Goal: Complete application form: Complete application form

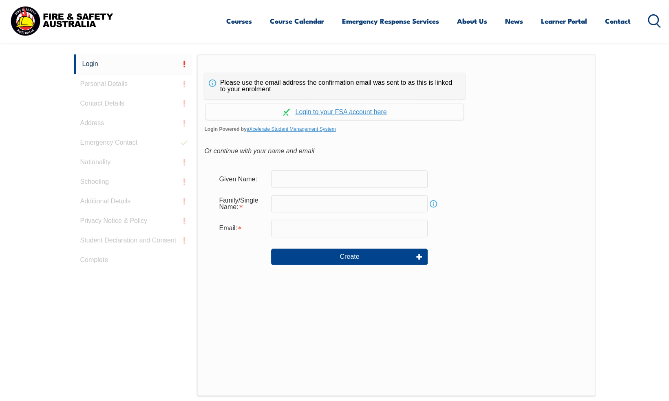
scroll to position [217, 0]
click at [299, 179] on input "text" at bounding box center [349, 178] width 157 height 17
type input "[PERSON_NAME]"
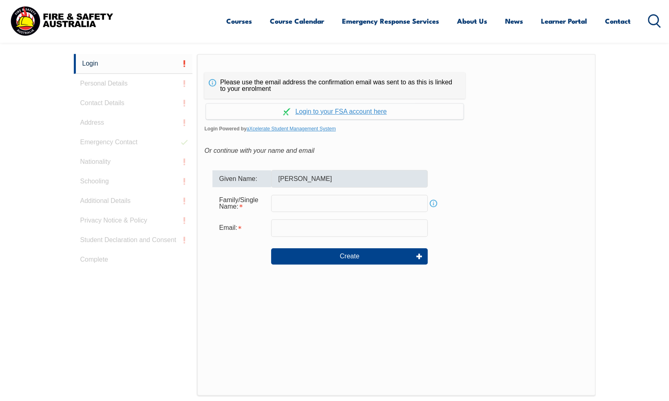
type input "[EMAIL_ADDRESS][DOMAIN_NAME]"
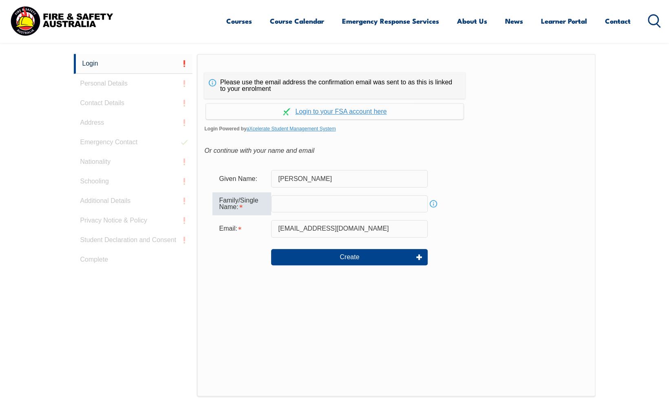
click at [291, 204] on input "text" at bounding box center [349, 203] width 157 height 17
type input "[PERSON_NAME]"
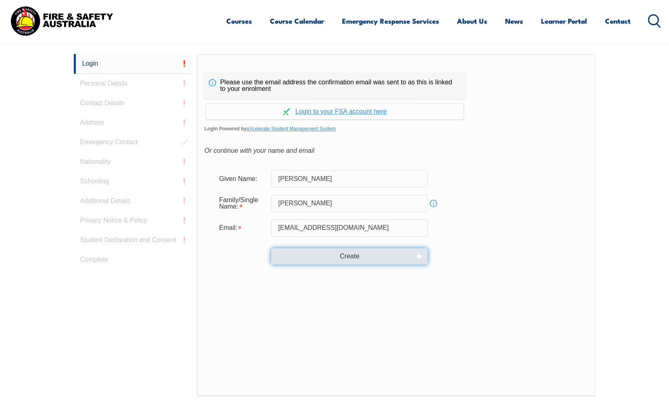
click at [353, 258] on button "Create" at bounding box center [349, 256] width 157 height 16
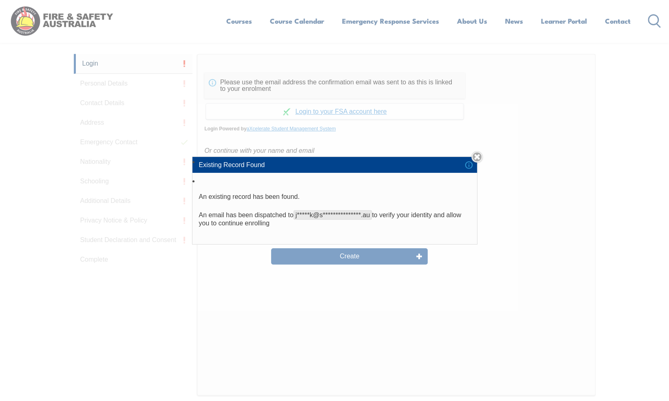
click at [481, 158] on link "Close" at bounding box center [476, 156] width 11 height 11
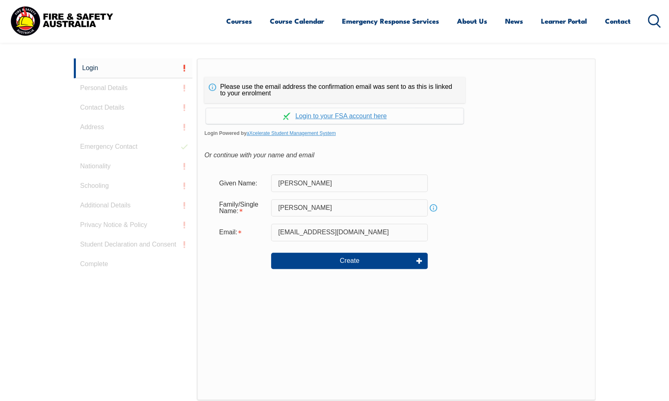
scroll to position [215, 0]
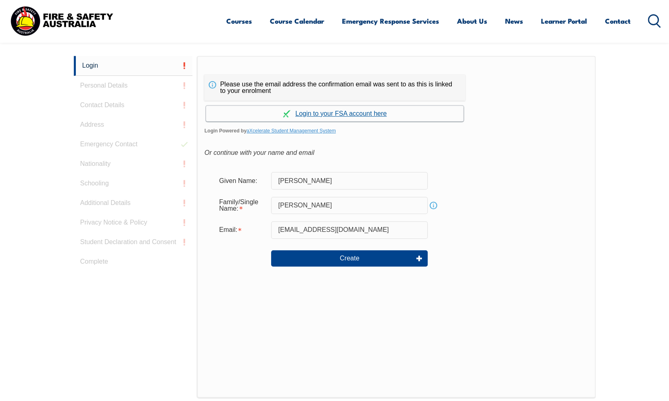
click at [349, 114] on link "Continue with aXcelerate" at bounding box center [335, 114] width 258 height 16
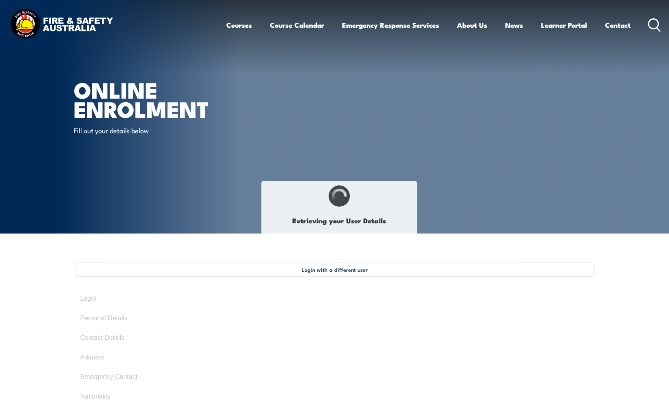
type input "[PERSON_NAME]"
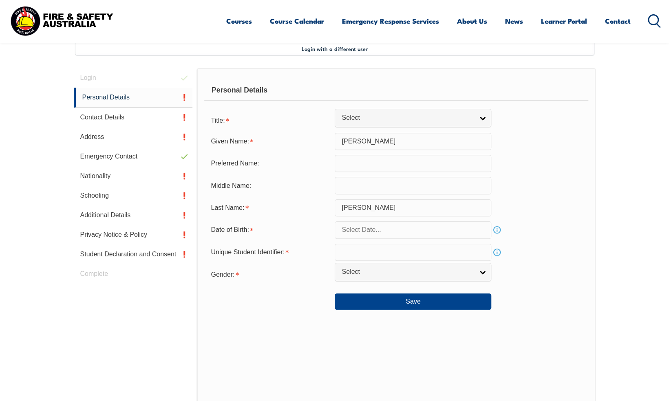
scroll to position [222, 0]
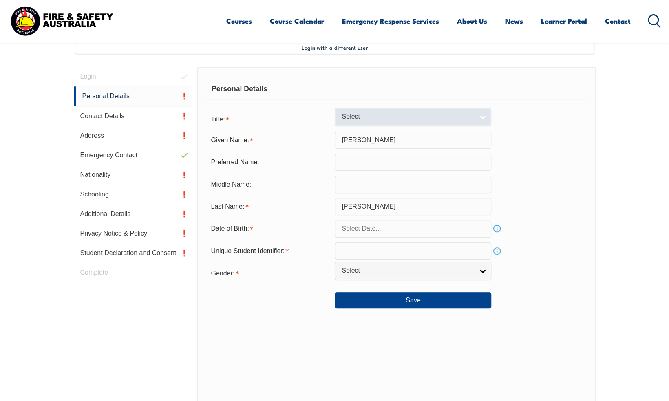
click at [484, 116] on link "Select" at bounding box center [413, 117] width 157 height 18
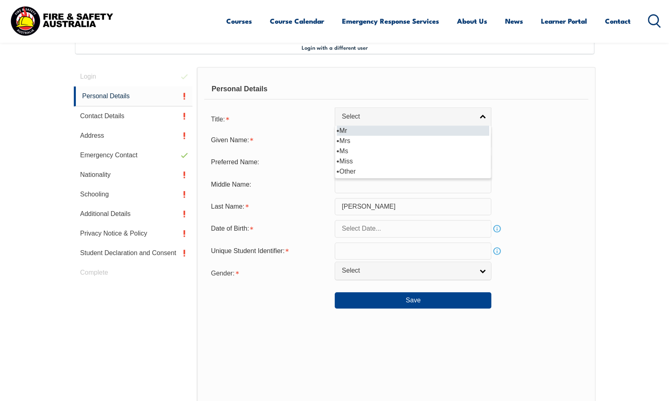
click at [341, 130] on li "Mr" at bounding box center [413, 131] width 153 height 10
select select "Mr"
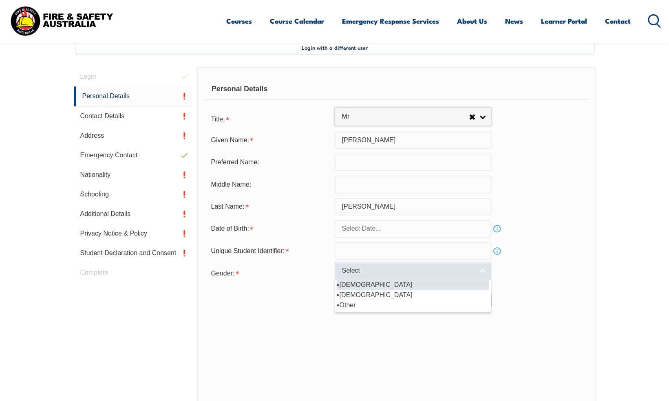
click at [485, 272] on link "Select" at bounding box center [413, 271] width 157 height 18
click at [347, 281] on li "[DEMOGRAPHIC_DATA]" at bounding box center [413, 285] width 153 height 10
select select "M"
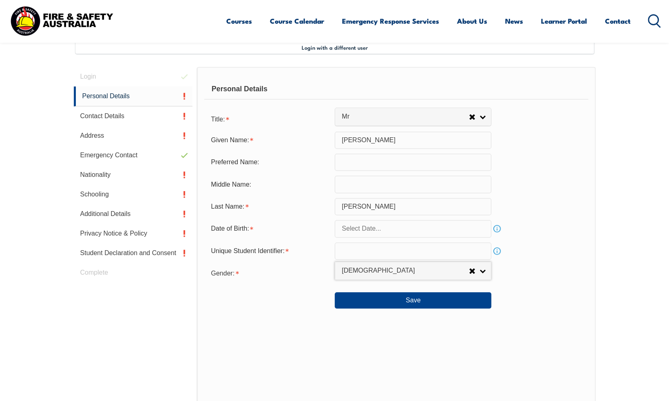
click at [383, 230] on input "text" at bounding box center [413, 228] width 157 height 17
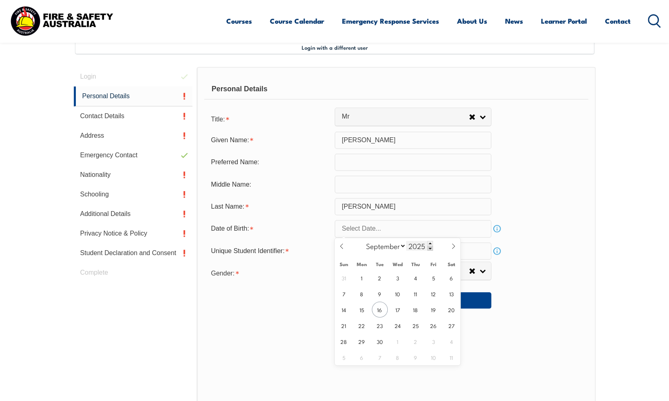
click at [429, 250] on span at bounding box center [430, 248] width 6 height 5
click at [427, 250] on div "2024" at bounding box center [419, 246] width 27 height 10
click at [429, 248] on span at bounding box center [430, 248] width 6 height 5
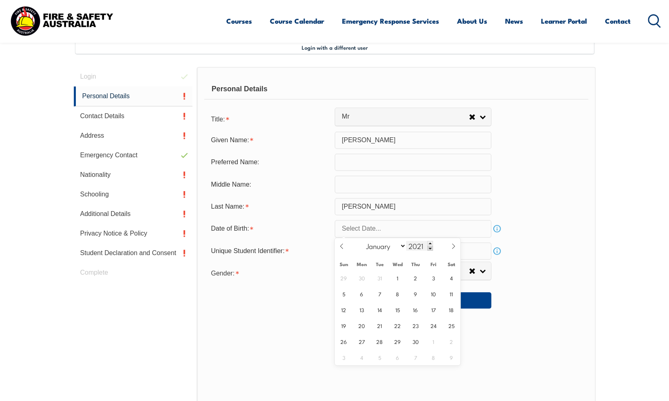
click at [428, 248] on span at bounding box center [430, 248] width 6 height 5
click at [369, 226] on input "text" at bounding box center [413, 228] width 157 height 17
click at [429, 246] on span at bounding box center [430, 248] width 6 height 5
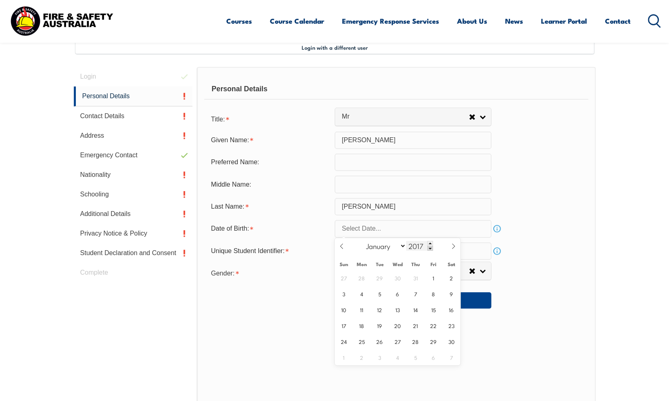
click at [429, 246] on span at bounding box center [430, 248] width 6 height 5
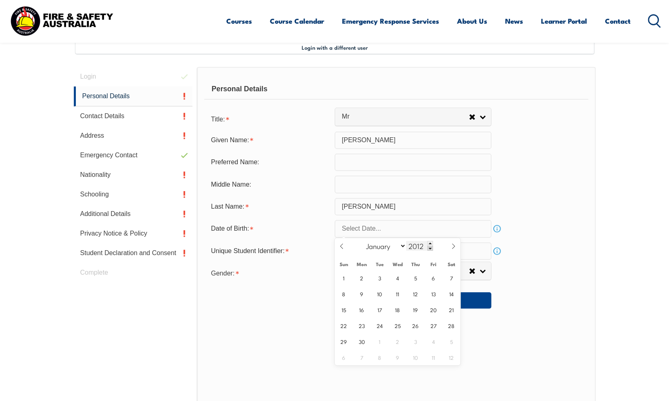
click at [429, 246] on span at bounding box center [430, 248] width 6 height 5
click at [428, 246] on span at bounding box center [430, 248] width 6 height 5
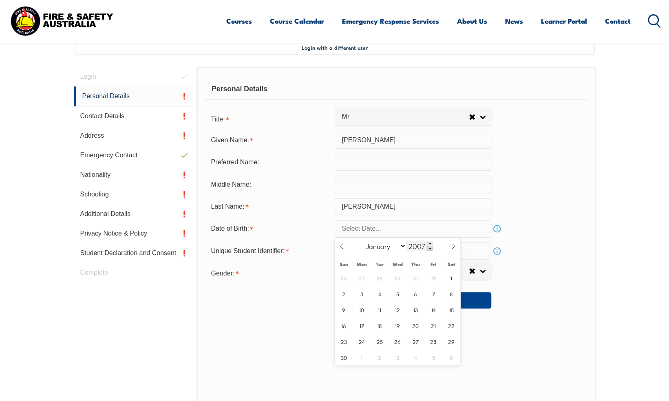
click at [428, 246] on span at bounding box center [430, 248] width 6 height 5
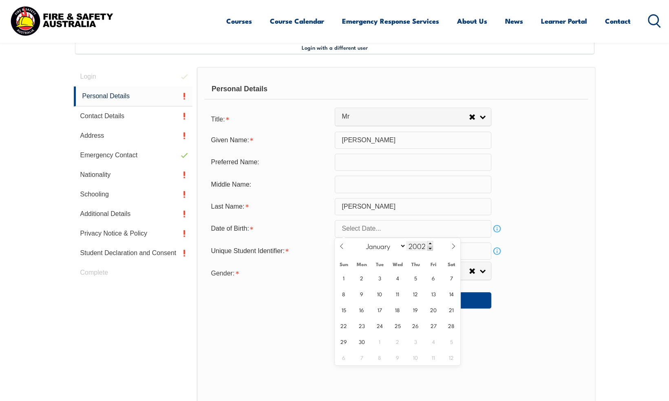
click at [428, 246] on span at bounding box center [430, 248] width 6 height 5
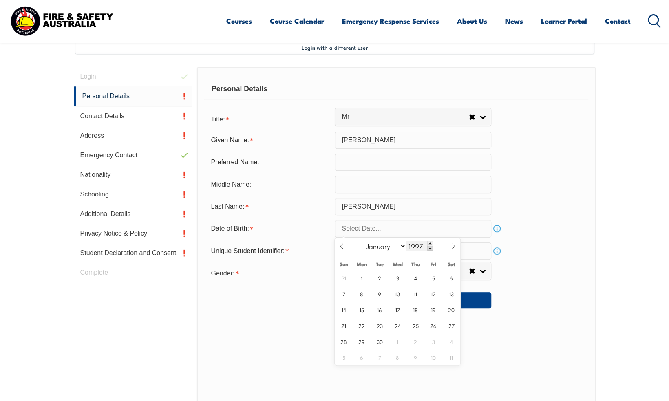
click at [428, 246] on span at bounding box center [430, 243] width 6 height 5
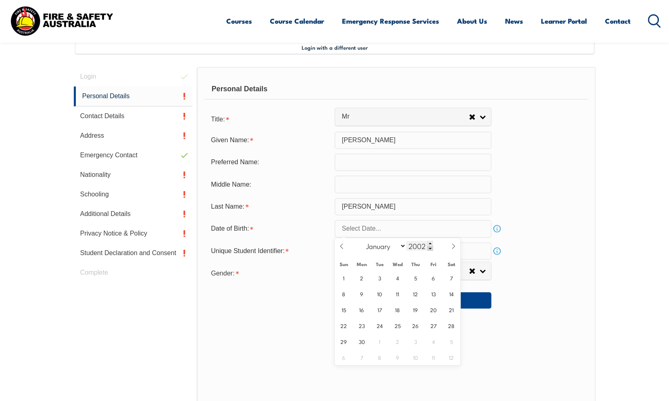
click at [428, 246] on span at bounding box center [430, 243] width 6 height 5
click at [428, 245] on span at bounding box center [430, 243] width 6 height 5
click at [428, 244] on span at bounding box center [430, 243] width 6 height 5
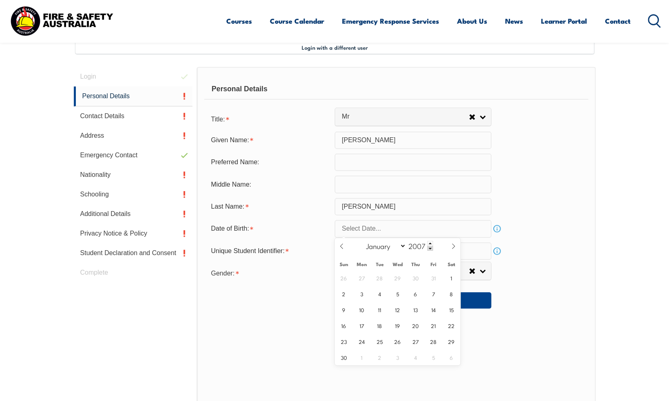
click at [374, 226] on input "text" at bounding box center [413, 228] width 157 height 17
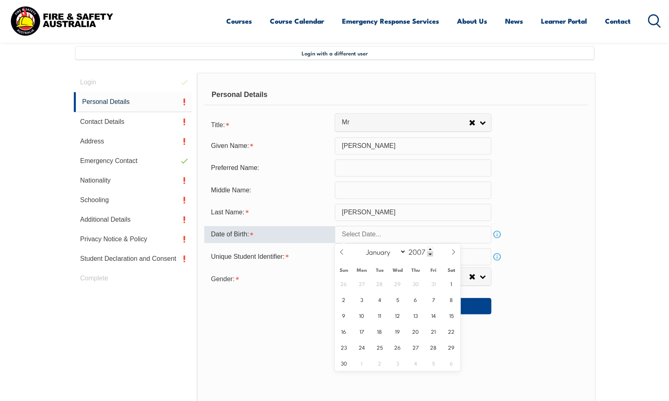
scroll to position [113, 0]
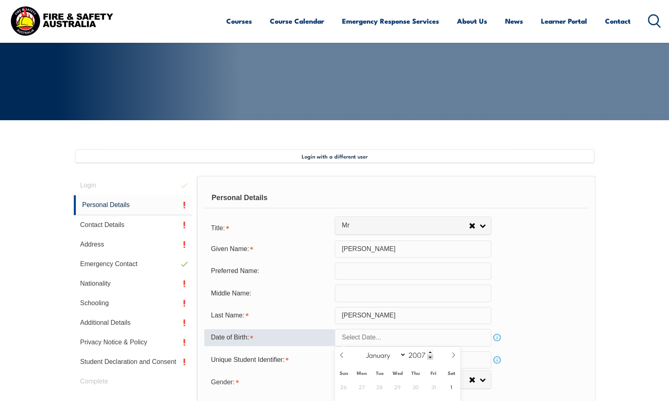
click at [563, 242] on div "Given Name: [PERSON_NAME]" at bounding box center [396, 249] width 384 height 17
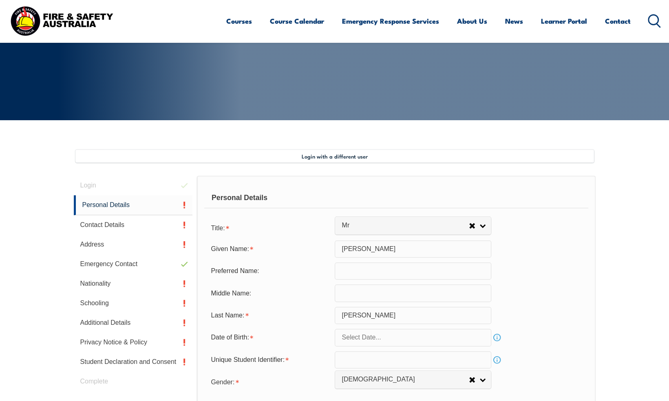
click at [364, 334] on input "text" at bounding box center [413, 337] width 157 height 17
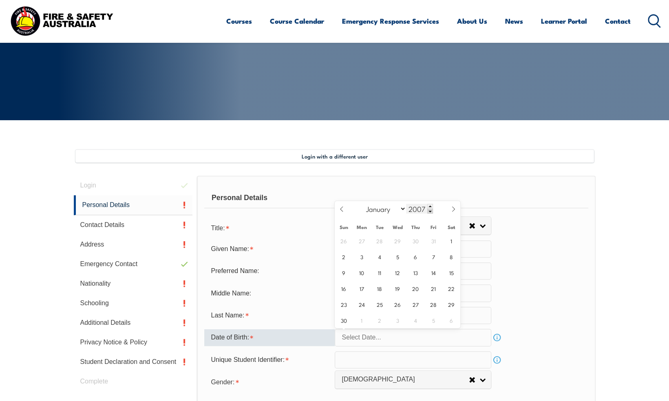
click at [429, 211] on span at bounding box center [430, 211] width 6 height 5
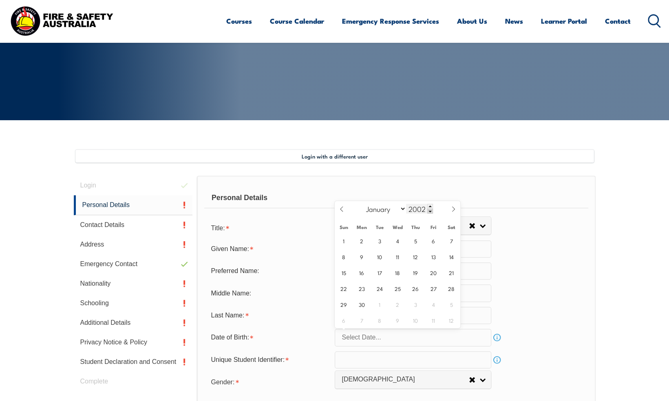
click at [429, 211] on span at bounding box center [430, 211] width 6 height 5
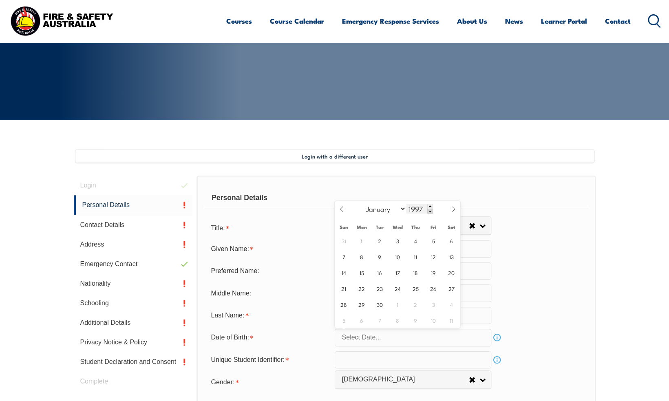
click at [429, 211] on span at bounding box center [430, 211] width 6 height 5
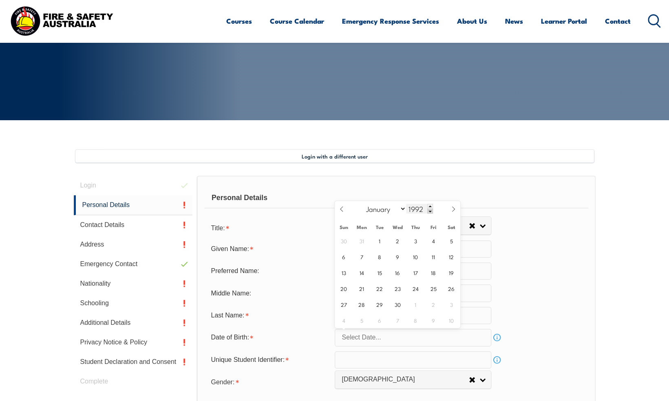
click at [429, 211] on span at bounding box center [430, 211] width 6 height 5
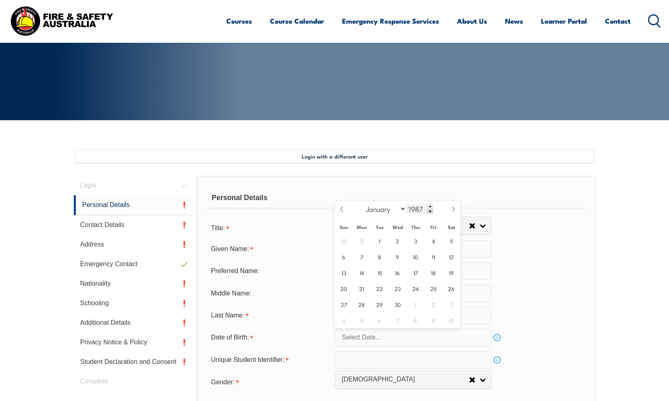
click at [429, 211] on span at bounding box center [430, 211] width 6 height 5
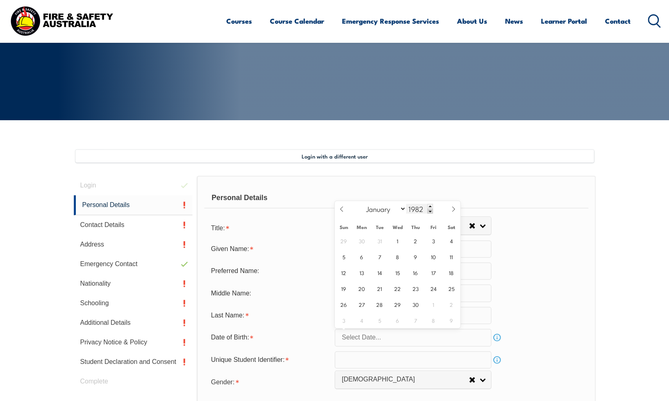
click at [429, 211] on span at bounding box center [430, 211] width 6 height 5
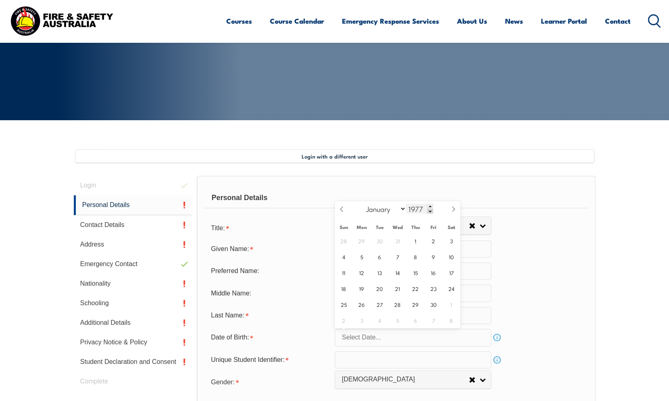
click at [429, 211] on span at bounding box center [430, 211] width 6 height 5
type input "1974"
click at [341, 210] on icon at bounding box center [342, 209] width 6 height 6
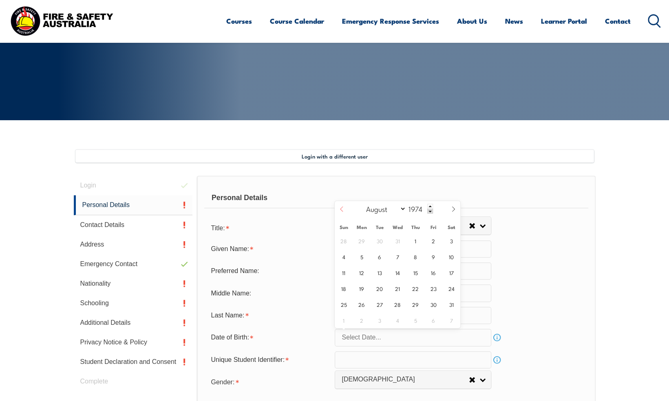
click at [341, 210] on icon at bounding box center [342, 209] width 6 height 6
click at [341, 210] on icon at bounding box center [341, 208] width 3 height 5
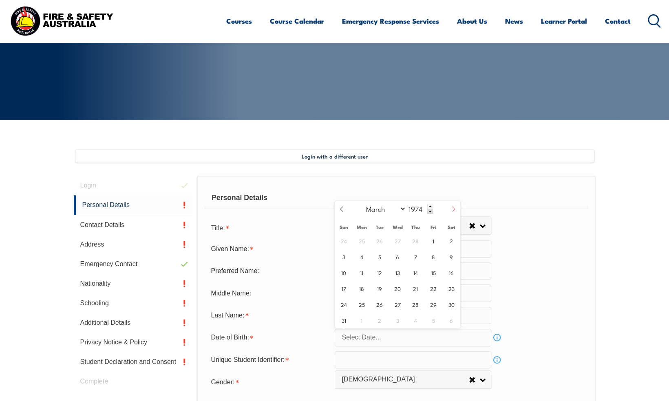
click at [453, 209] on icon at bounding box center [454, 209] width 6 height 6
select select "3"
click at [376, 257] on span "9" at bounding box center [380, 257] width 16 height 16
type input "[DATE]"
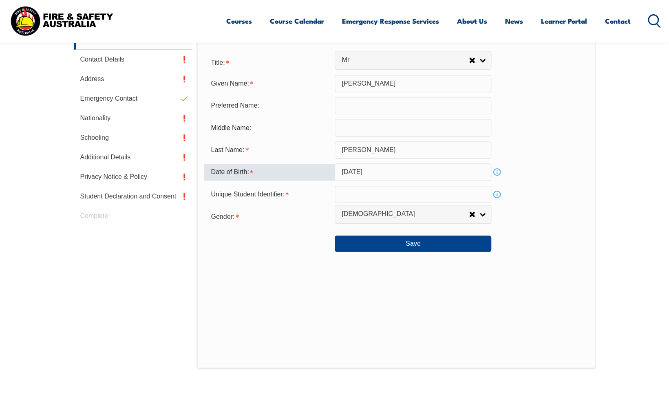
scroll to position [331, 0]
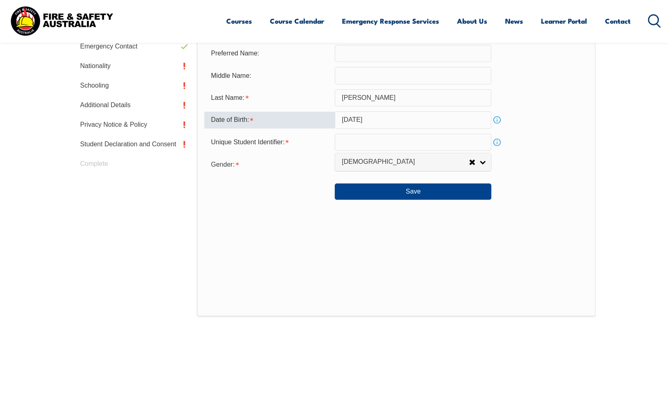
click at [348, 147] on input "text" at bounding box center [413, 142] width 157 height 17
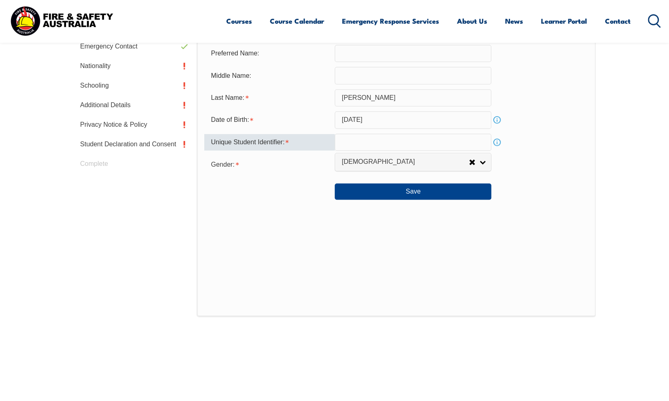
paste input "LJV9EF4KGR"
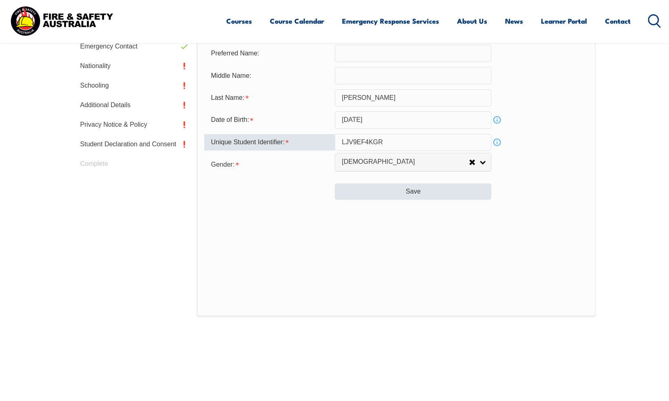
type input "LJV9EF4KGR"
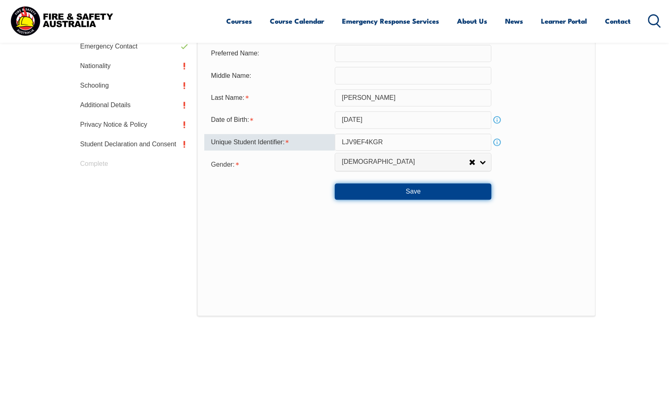
click at [415, 189] on button "Save" at bounding box center [413, 192] width 157 height 16
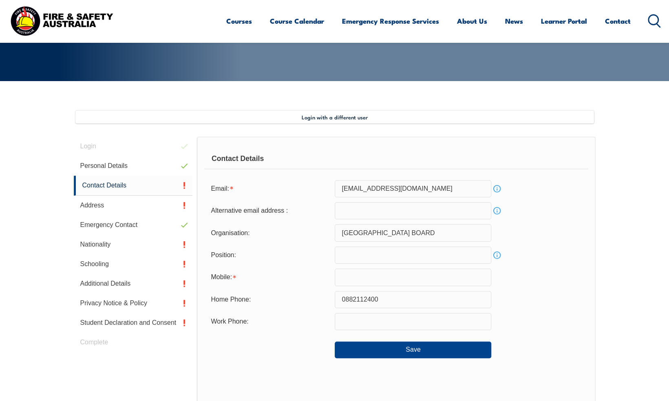
scroll to position [222, 0]
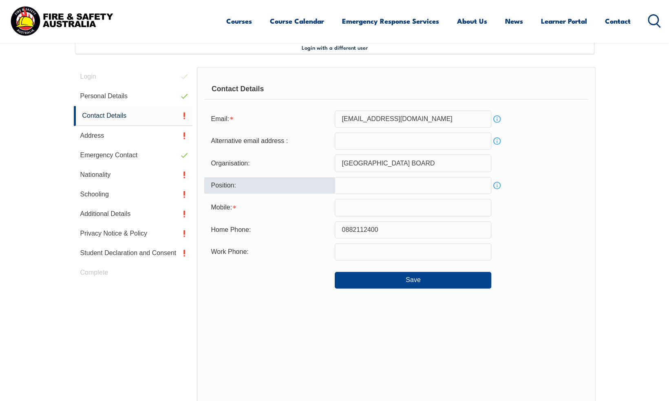
click at [345, 184] on input "text" at bounding box center [413, 185] width 157 height 17
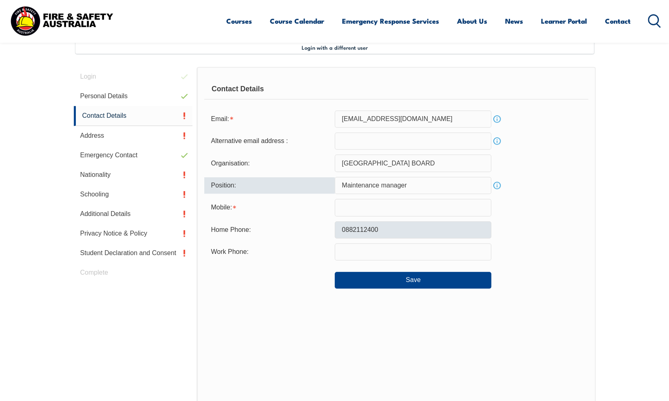
type input "Maintenance manager"
click at [395, 231] on input "0882112400" at bounding box center [413, 229] width 157 height 17
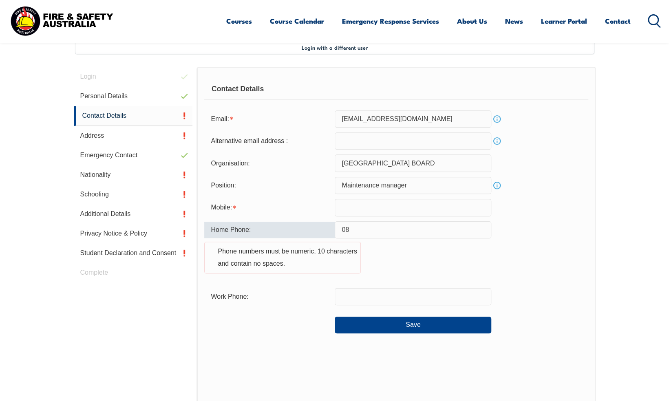
type input "0"
click at [364, 204] on input "text" at bounding box center [413, 207] width 157 height 17
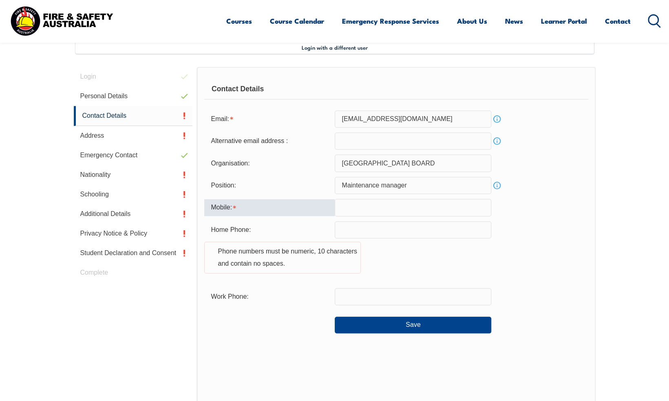
type input "0408287456"
type input "[EMAIL_ADDRESS][DOMAIN_NAME]"
click at [576, 226] on div "Home Phone: Phone numbers must be numeric, 10 characters and contain no spaces." at bounding box center [396, 252] width 384 height 62
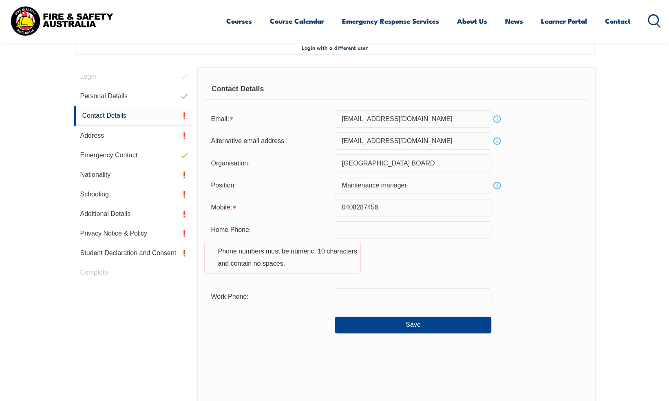
click at [352, 298] on input "text" at bounding box center [413, 296] width 157 height 17
type input "0408287456"
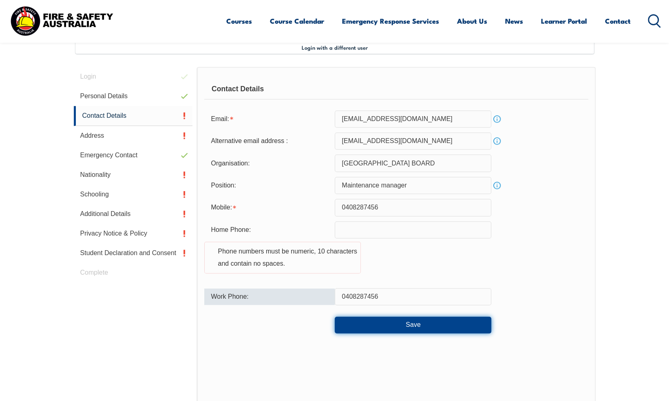
click at [417, 324] on button "Save" at bounding box center [413, 325] width 157 height 16
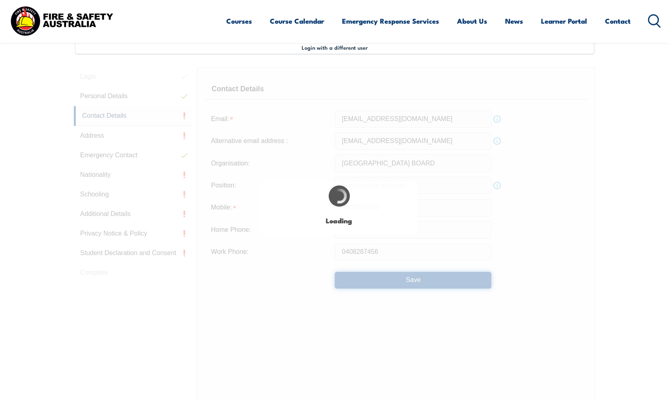
type input "Maintenance manager"
type input "0882112400"
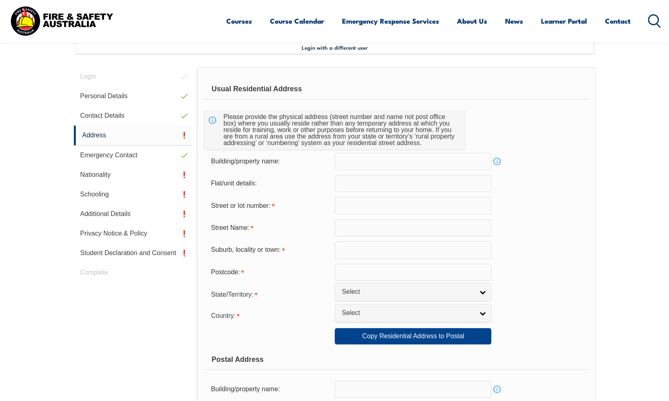
click at [352, 164] on input "text" at bounding box center [413, 161] width 157 height 17
click at [528, 225] on div "Street Name:" at bounding box center [396, 227] width 384 height 17
click at [355, 229] on input "text" at bounding box center [413, 227] width 157 height 17
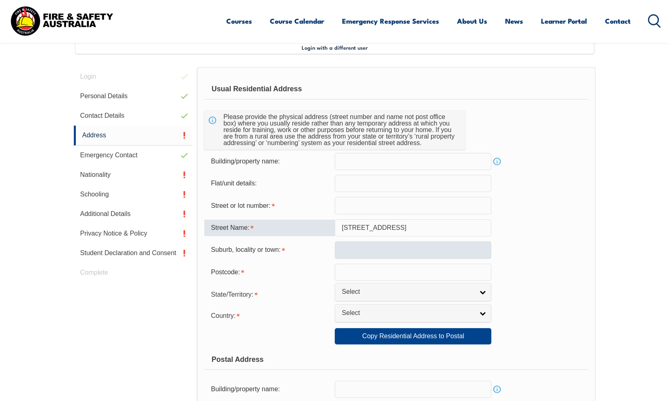
type input "[STREET_ADDRESS]"
click at [399, 249] on input "text" at bounding box center [413, 249] width 157 height 17
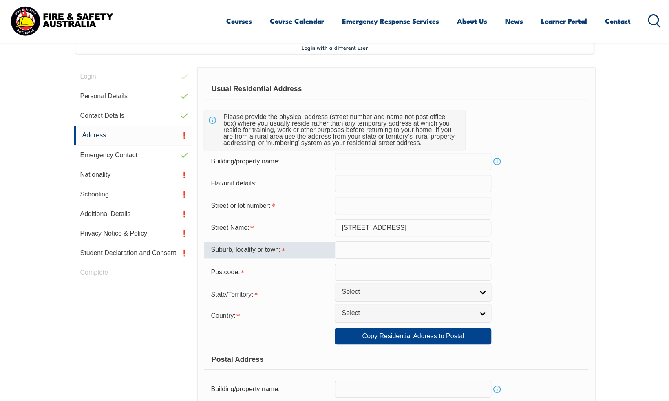
type input "Greenacres"
type input "54 - 80 Princes"
type input "5086"
select select "SA"
select select "1101"
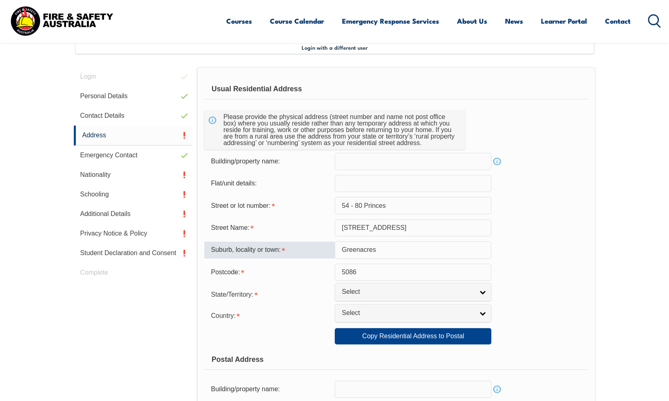
click at [405, 208] on input "54 - 80 Princes" at bounding box center [413, 205] width 157 height 17
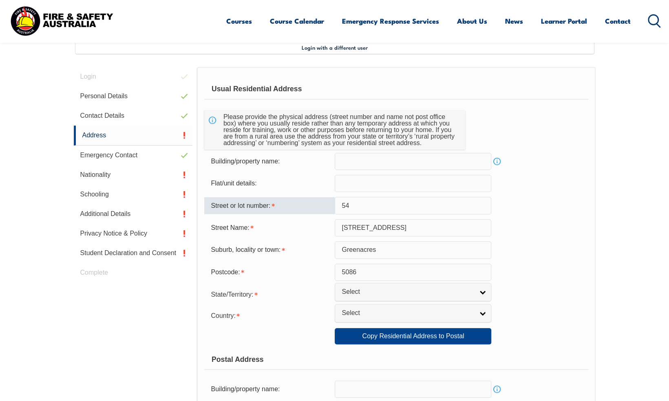
type input "5"
click at [387, 230] on input "[STREET_ADDRESS]" at bounding box center [413, 227] width 157 height 17
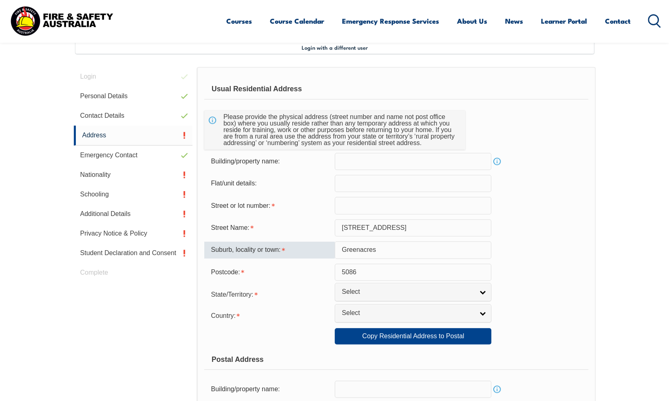
click at [383, 253] on input "Greenacres" at bounding box center [413, 249] width 157 height 17
drag, startPoint x: 421, startPoint y: 244, endPoint x: 431, endPoint y: 239, distance: 11.1
click at [421, 244] on input "Greenacres" at bounding box center [413, 249] width 157 height 17
drag, startPoint x: 612, startPoint y: 263, endPoint x: 598, endPoint y: 264, distance: 14.3
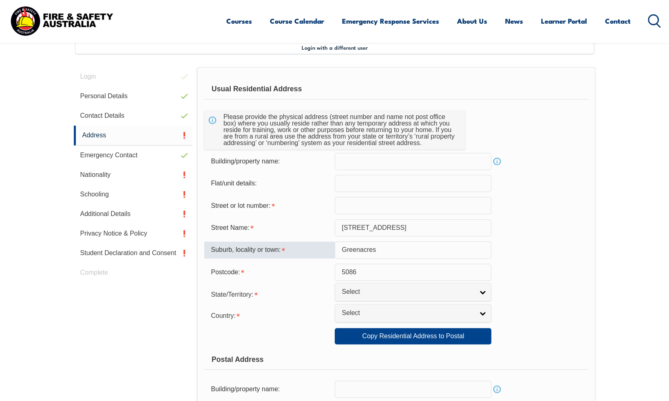
click at [385, 250] on input "Greenacres" at bounding box center [413, 249] width 157 height 17
type input "G"
type input "Modbury North"
click at [401, 205] on input "[STREET_ADDRESS]" at bounding box center [413, 205] width 157 height 17
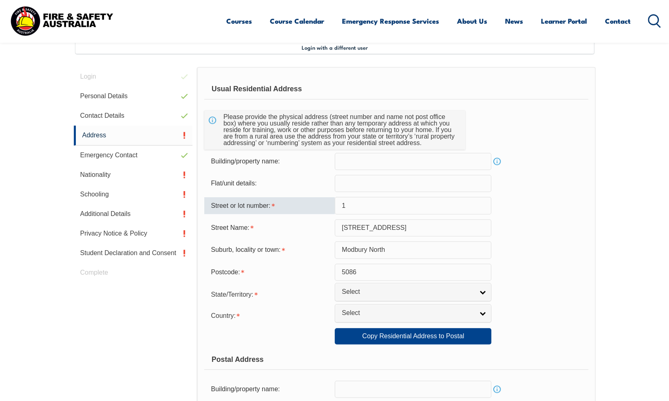
type input "1"
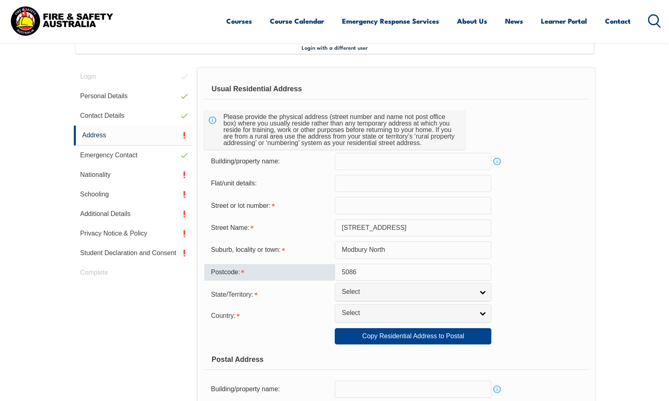
click at [361, 275] on input "5086" at bounding box center [413, 272] width 157 height 17
type input "5092"
click at [564, 297] on div "State/Territory: [GEOGRAPHIC_DATA] [GEOGRAPHIC_DATA] [GEOGRAPHIC_DATA] [GEOGRAP…" at bounding box center [396, 294] width 384 height 16
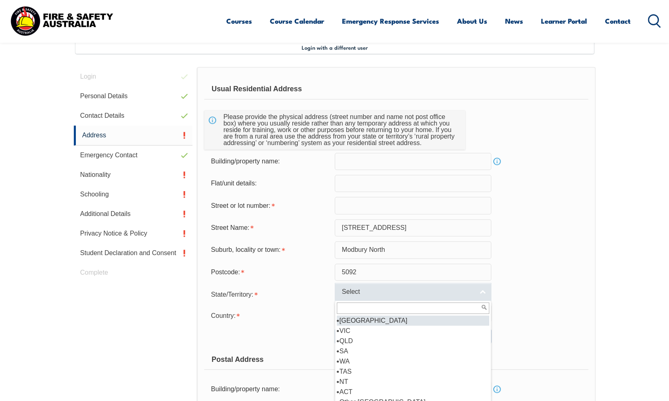
click at [481, 294] on link "Select" at bounding box center [413, 292] width 157 height 18
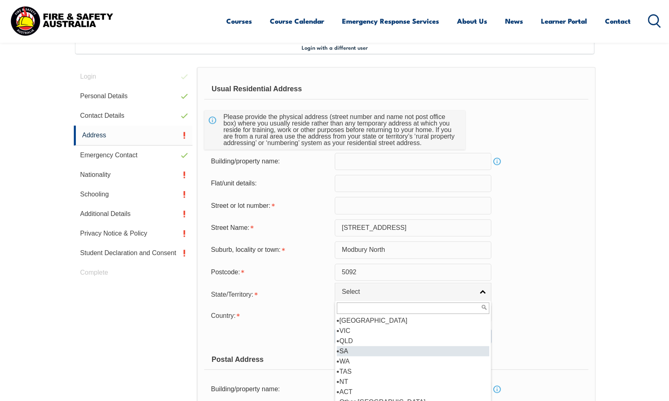
click at [355, 352] on li "SA" at bounding box center [413, 351] width 153 height 10
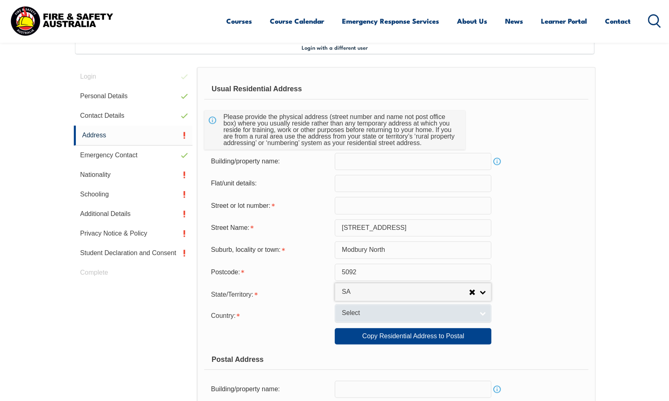
click at [484, 313] on link "Select" at bounding box center [413, 313] width 157 height 18
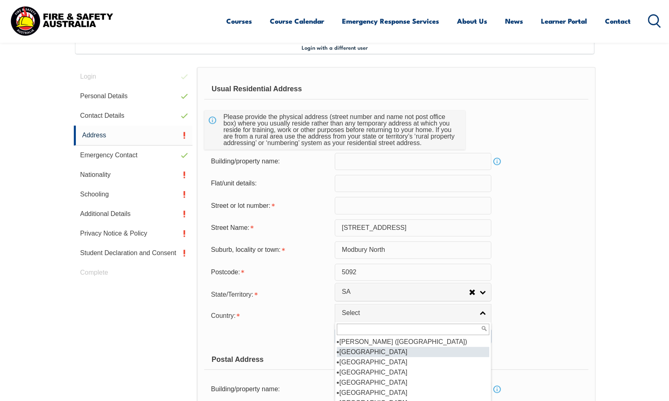
scroll to position [108, 0]
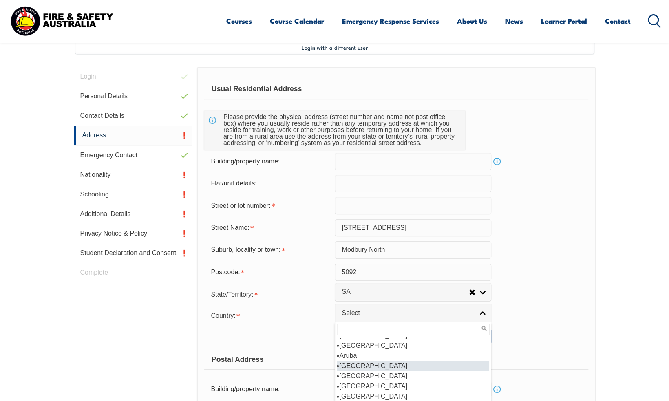
click at [360, 363] on li "[GEOGRAPHIC_DATA]" at bounding box center [413, 366] width 153 height 10
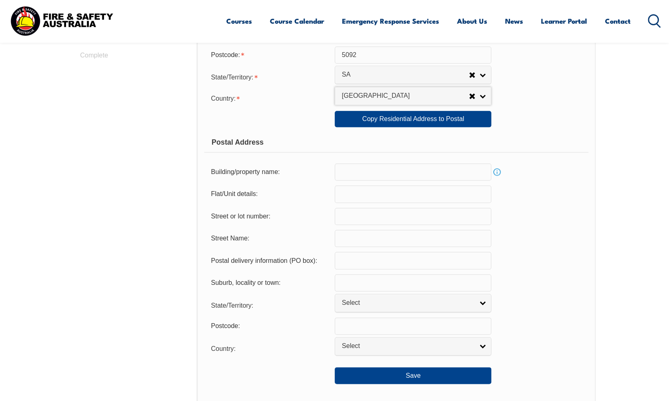
scroll to position [331, 0]
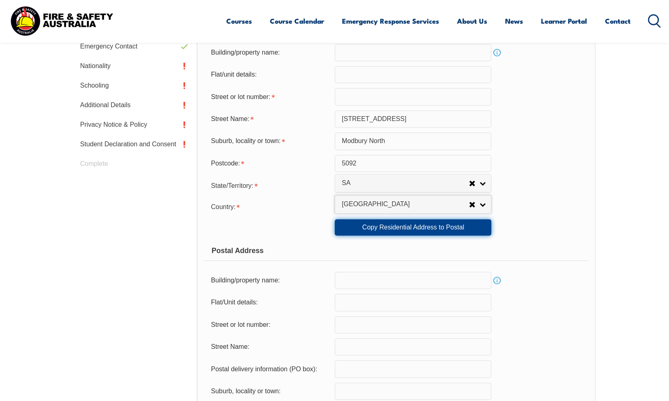
click at [403, 228] on link "Copy Residential Address to Postal" at bounding box center [413, 227] width 157 height 16
type input "[STREET_ADDRESS]"
type input "Modbury North"
select select "SA"
type input "5092"
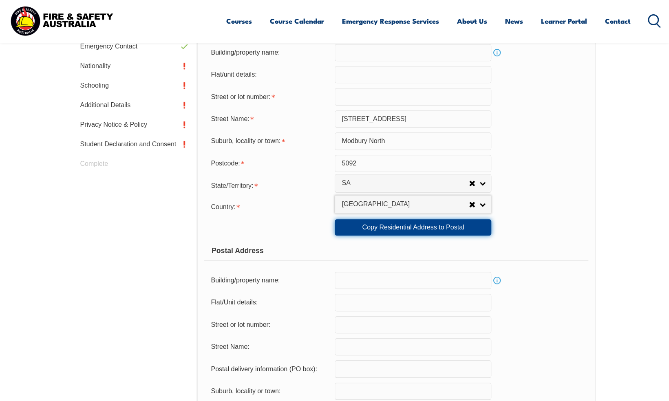
select select "1101"
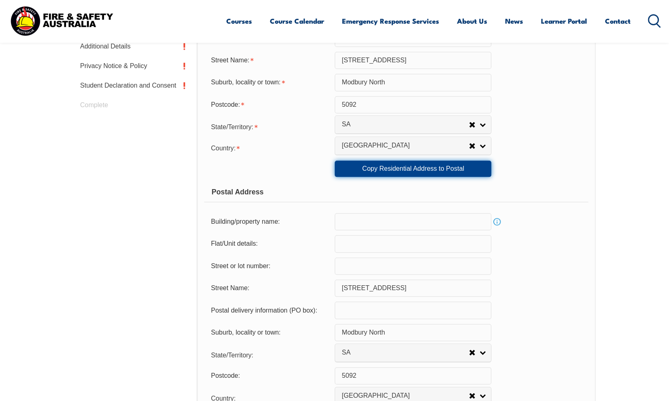
scroll to position [440, 0]
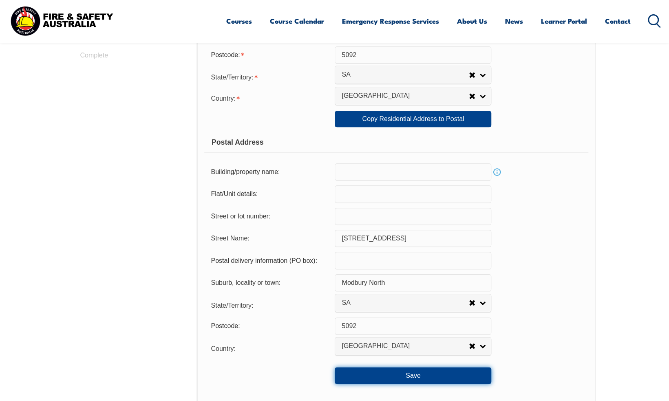
click at [418, 372] on button "Save" at bounding box center [413, 375] width 157 height 16
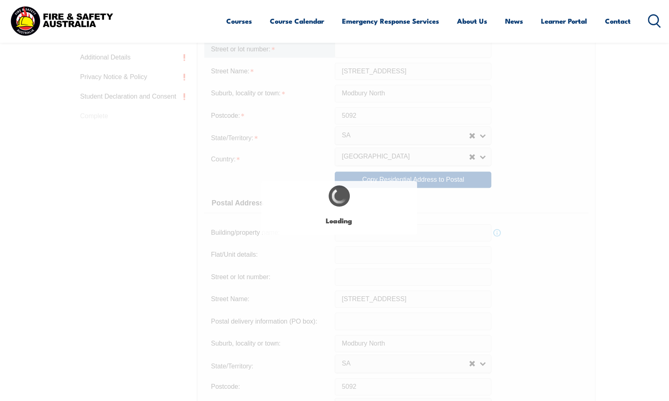
type input "[STREET_ADDRESS]"
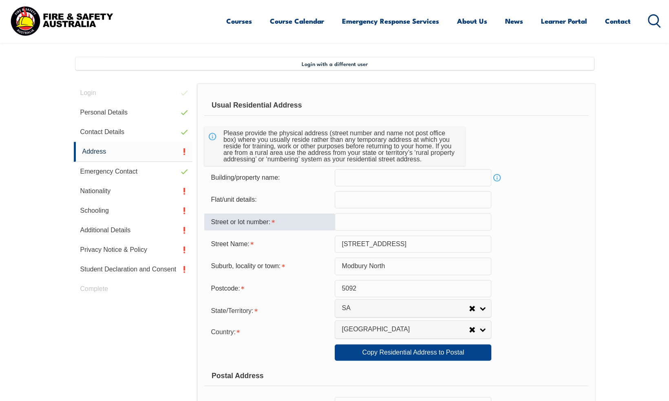
scroll to position [161, 0]
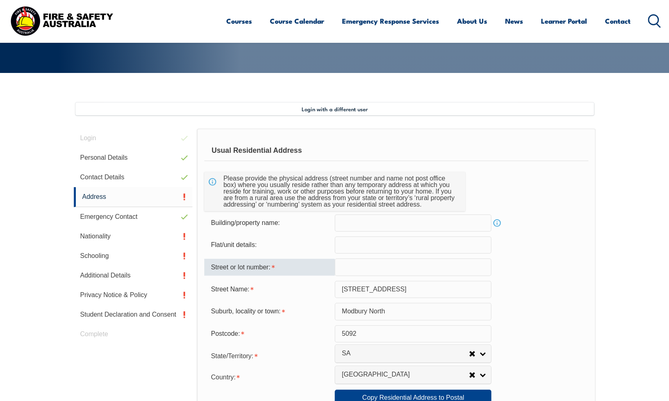
click at [343, 269] on input "text" at bounding box center [413, 267] width 157 height 17
type input "1"
click at [529, 290] on div "Street Name: [STREET_ADDRESS]" at bounding box center [396, 289] width 384 height 17
click at [346, 288] on input "[STREET_ADDRESS]" at bounding box center [413, 289] width 157 height 17
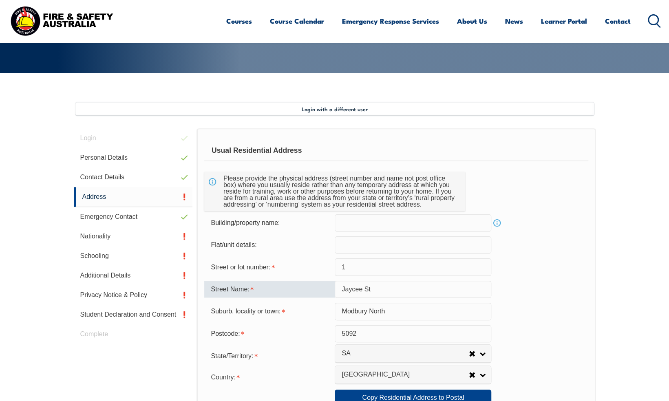
click at [531, 303] on div "Suburb, locality or town: [GEOGRAPHIC_DATA]" at bounding box center [396, 311] width 384 height 17
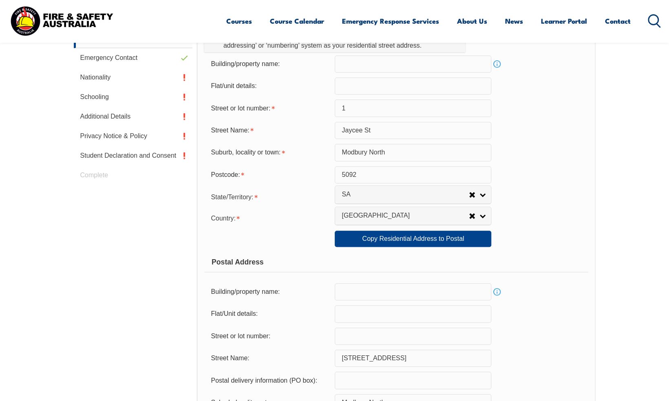
scroll to position [596, 0]
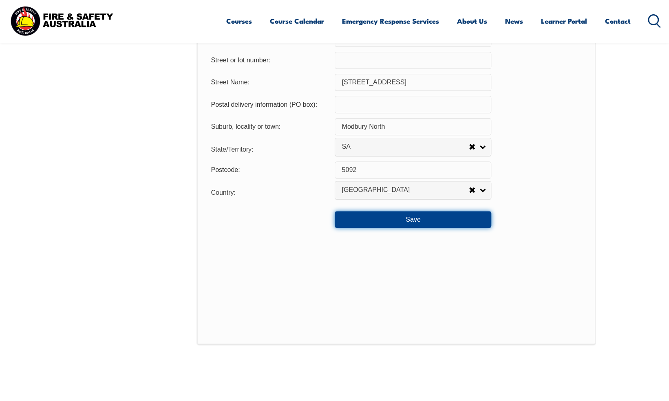
click at [410, 219] on button "Save" at bounding box center [413, 219] width 157 height 16
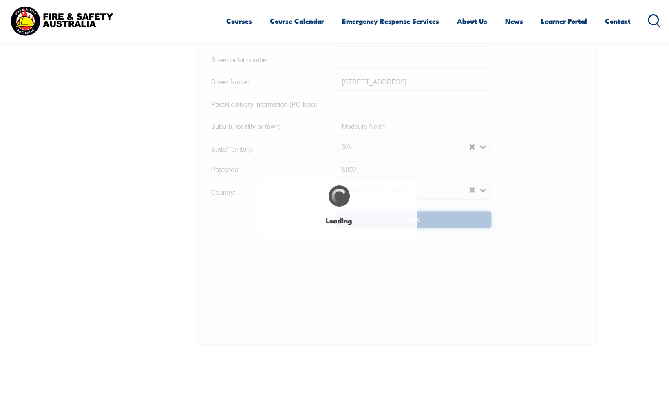
type input "Jaycee St"
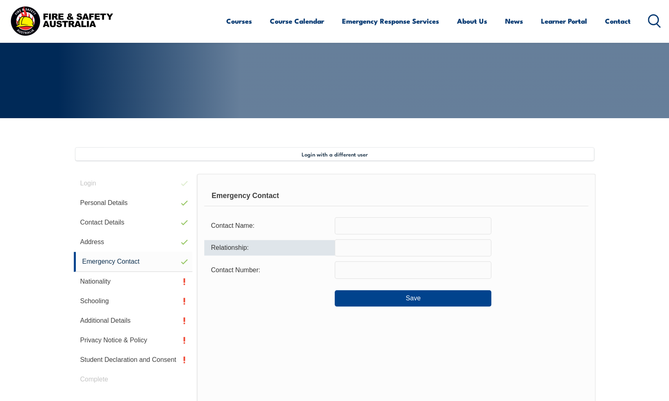
scroll to position [113, 0]
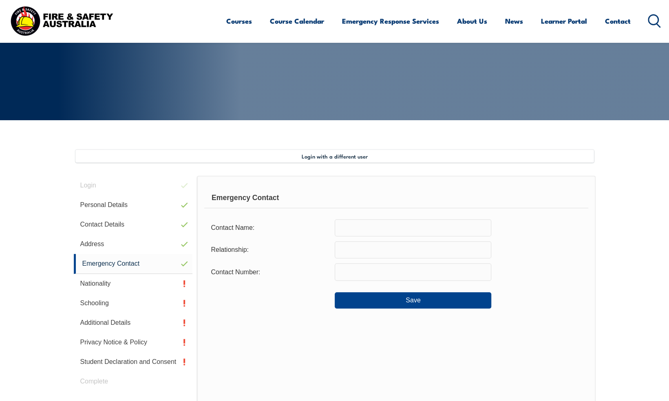
click at [381, 226] on input "text" at bounding box center [413, 227] width 157 height 17
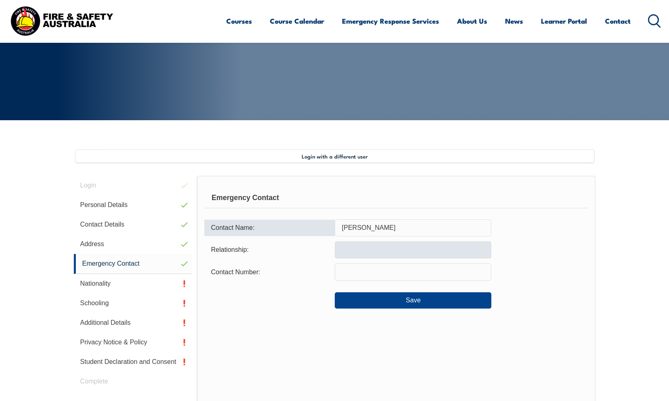
type input "[PERSON_NAME]"
click at [353, 248] on input "text" at bounding box center [413, 249] width 157 height 17
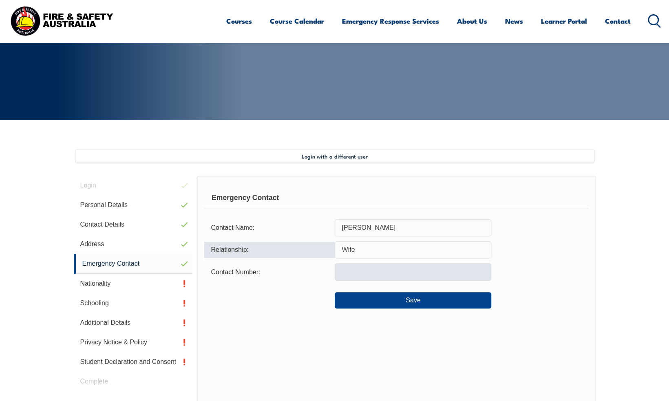
type input "Wife"
click at [379, 268] on input "text" at bounding box center [413, 271] width 157 height 17
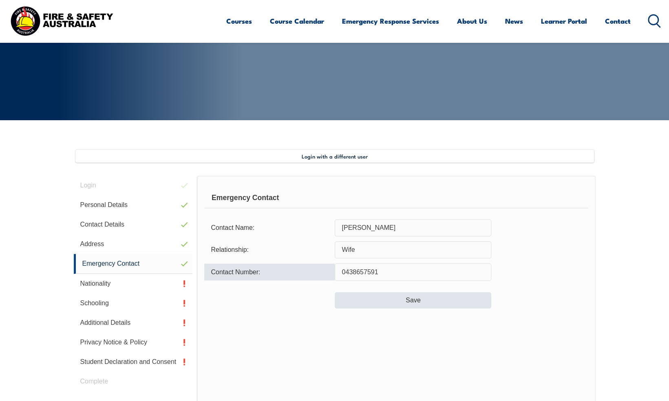
type input "0438657591"
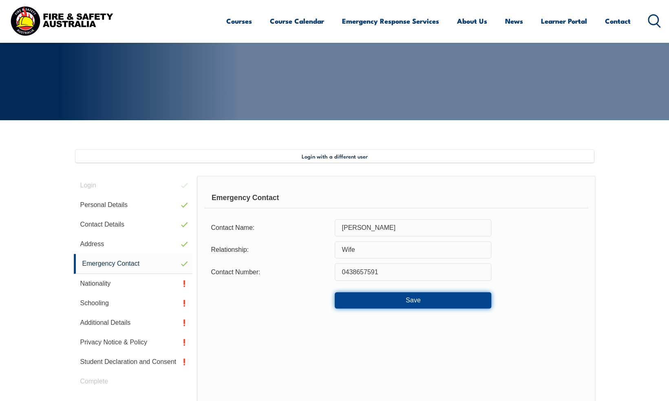
click at [427, 302] on button "Save" at bounding box center [413, 300] width 157 height 16
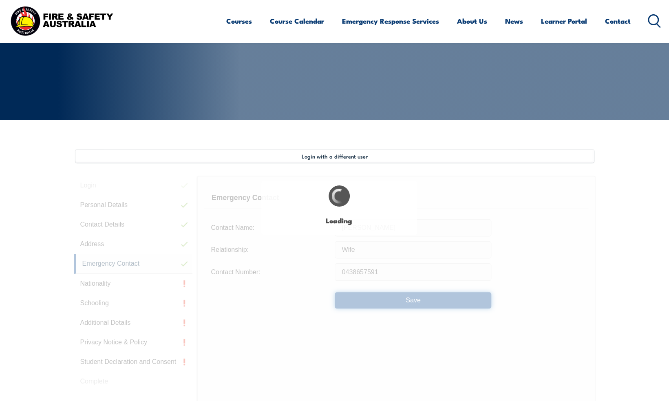
type input "Wife"
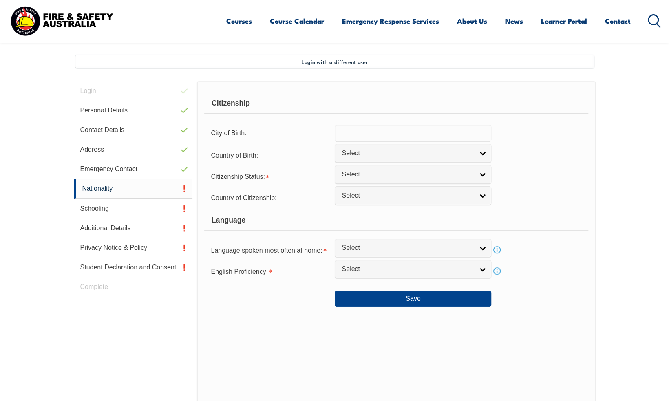
scroll to position [222, 0]
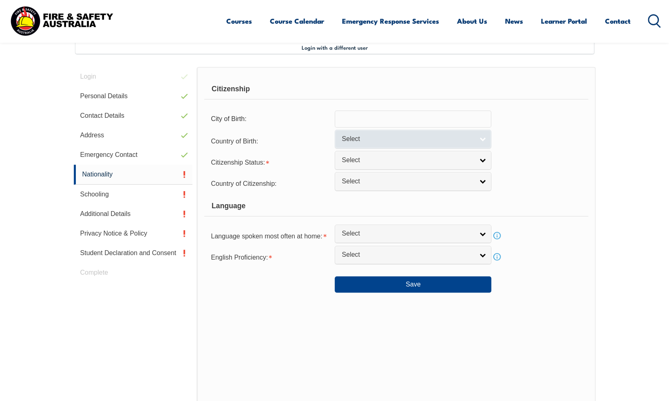
click at [487, 139] on link "Select" at bounding box center [413, 139] width 157 height 18
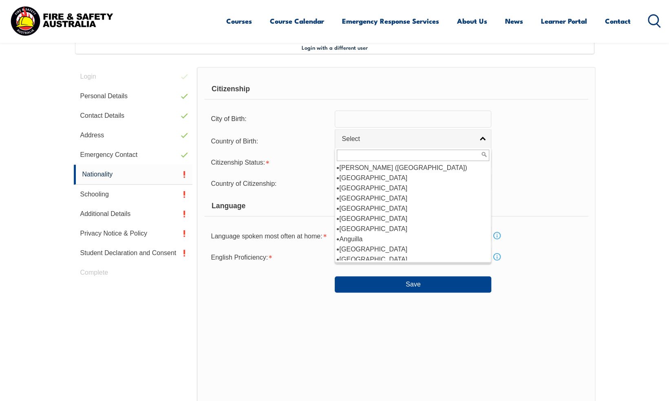
scroll to position [108, 0]
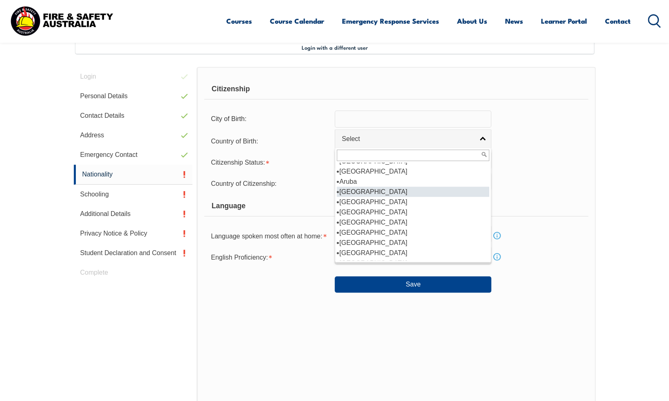
click at [363, 189] on li "[GEOGRAPHIC_DATA]" at bounding box center [413, 192] width 153 height 10
select select "1101"
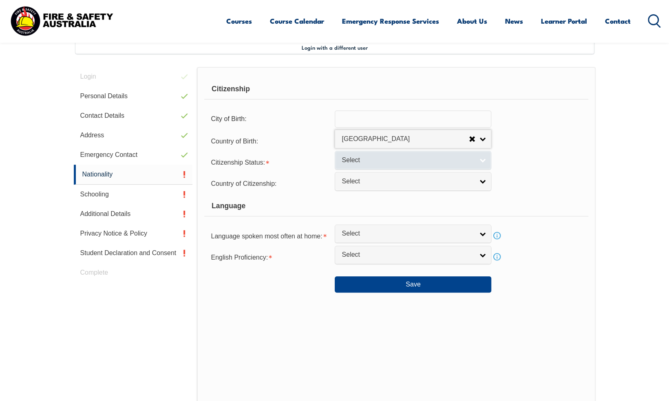
click at [483, 157] on link "Select" at bounding box center [413, 160] width 157 height 18
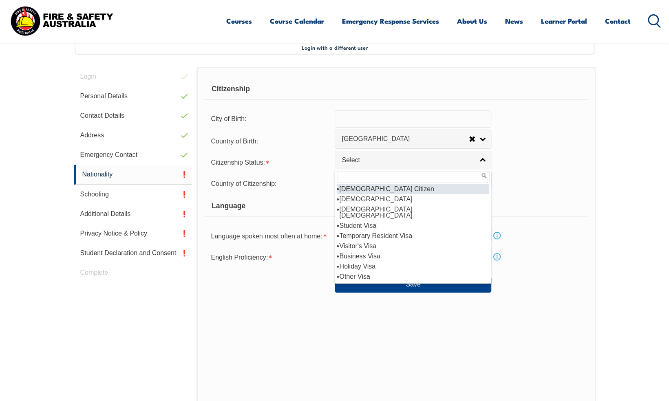
click at [384, 188] on li "[DEMOGRAPHIC_DATA] Citizen" at bounding box center [413, 189] width 153 height 10
select select "1"
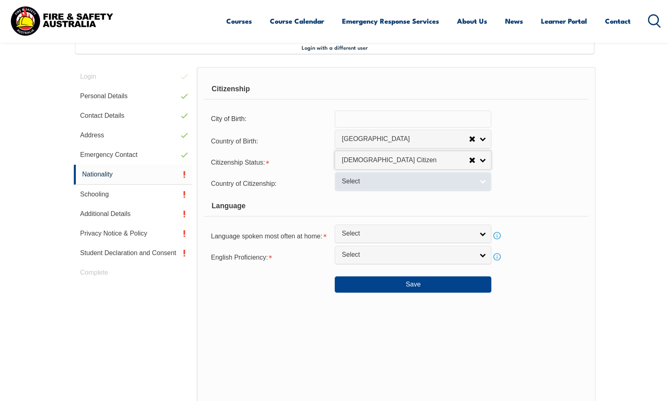
click at [483, 183] on link "Select" at bounding box center [413, 181] width 157 height 18
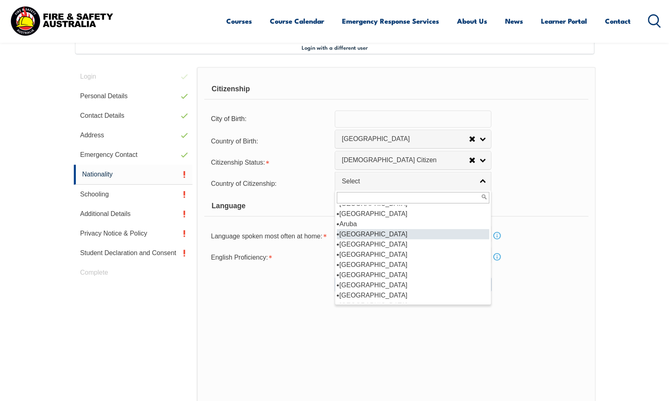
click at [368, 232] on li "[GEOGRAPHIC_DATA]" at bounding box center [413, 234] width 153 height 10
select select "1101"
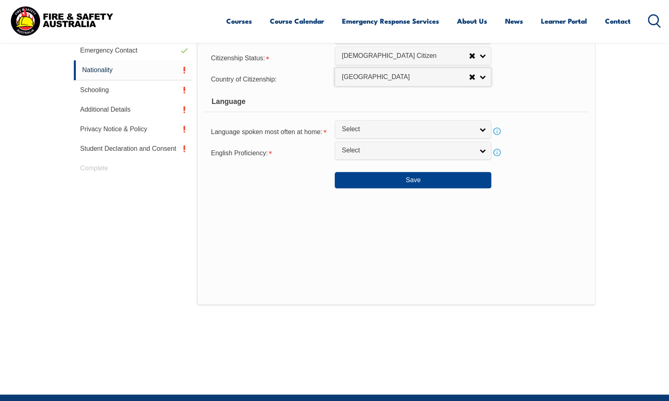
scroll to position [331, 0]
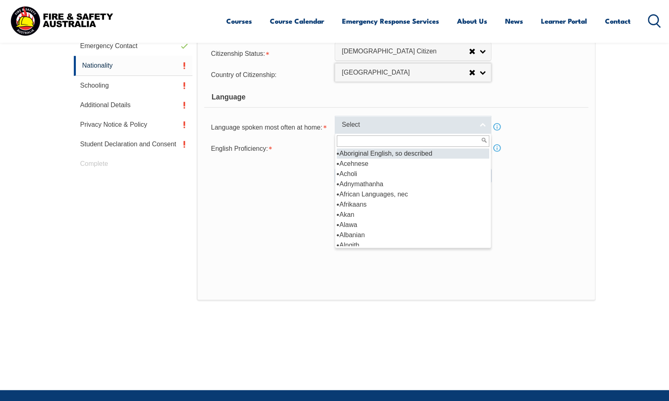
click at [484, 122] on link "Select" at bounding box center [413, 125] width 157 height 18
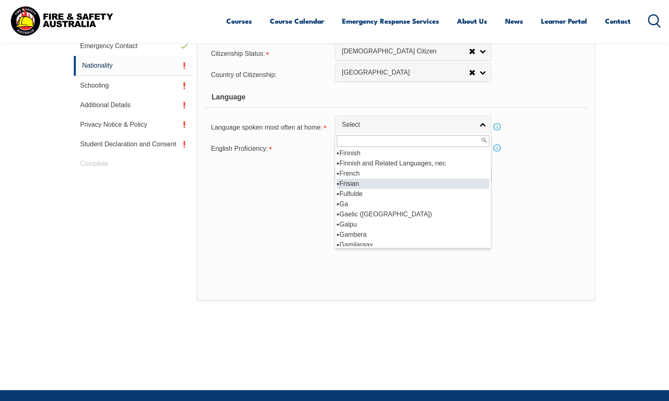
scroll to position [979, 0]
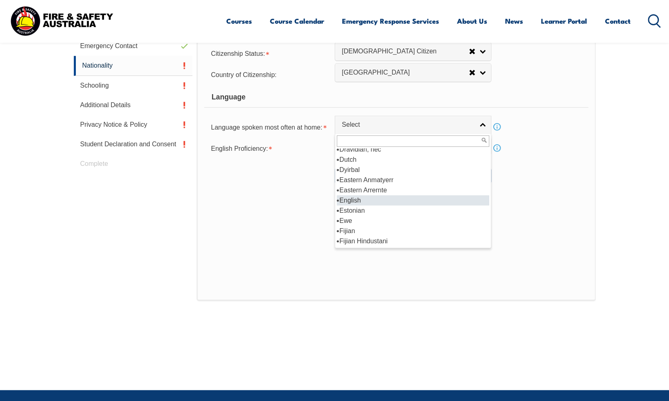
click at [382, 201] on li "English" at bounding box center [413, 200] width 153 height 10
select select "1201"
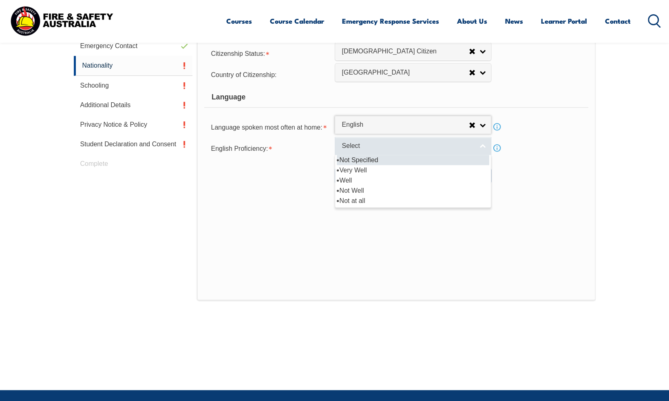
click at [486, 145] on link "Select" at bounding box center [413, 146] width 157 height 18
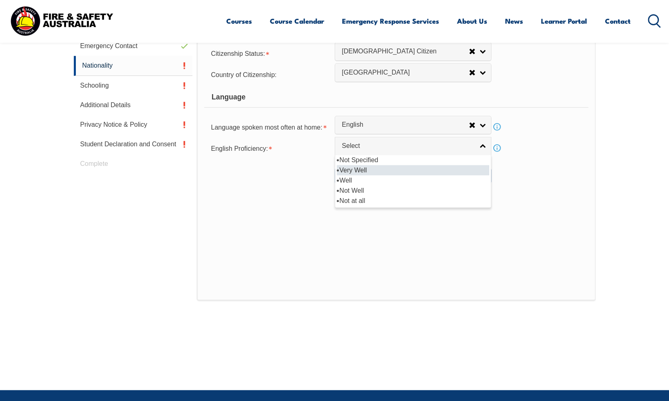
click at [362, 168] on li "Very Well" at bounding box center [413, 170] width 153 height 10
select select "1"
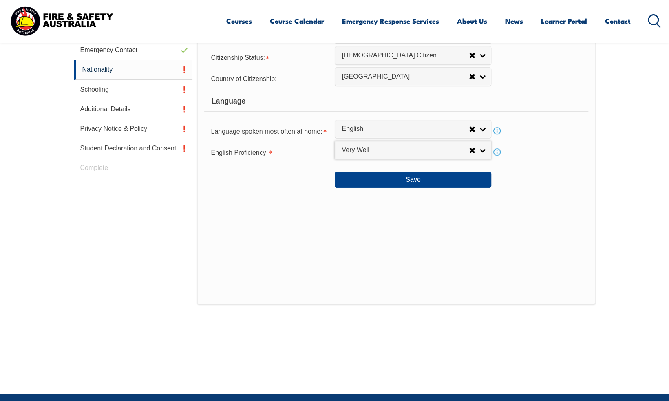
scroll to position [331, 0]
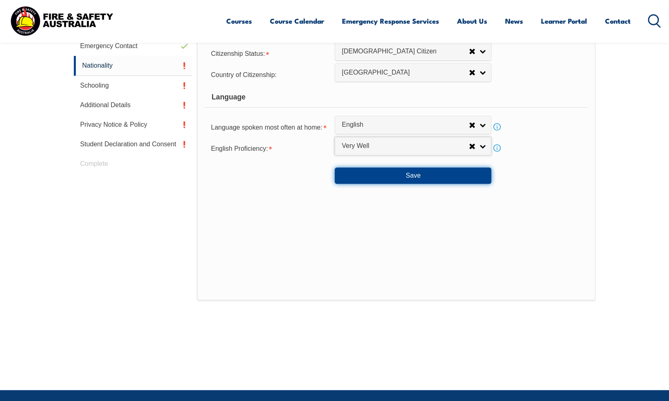
click at [421, 175] on button "Save" at bounding box center [413, 176] width 157 height 16
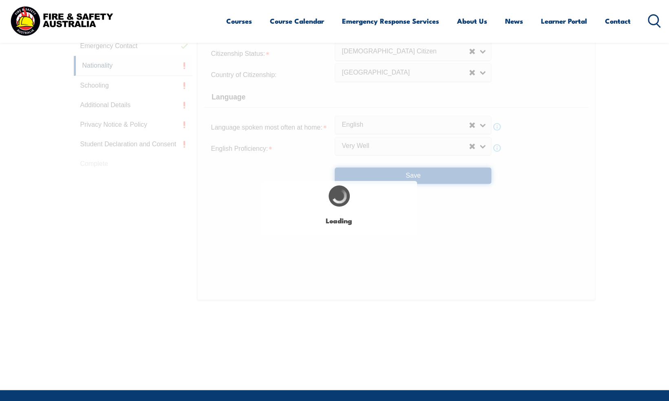
select select "false"
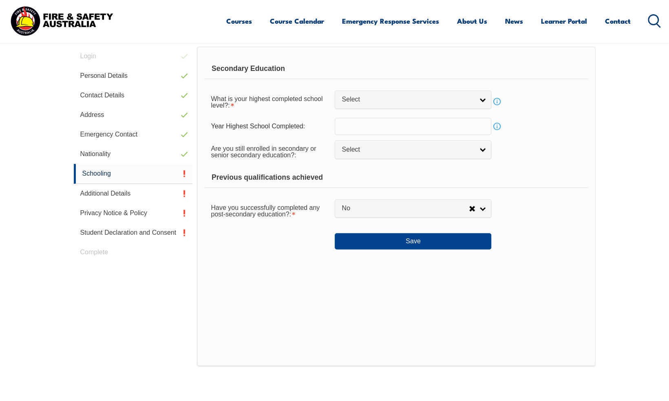
scroll to position [222, 0]
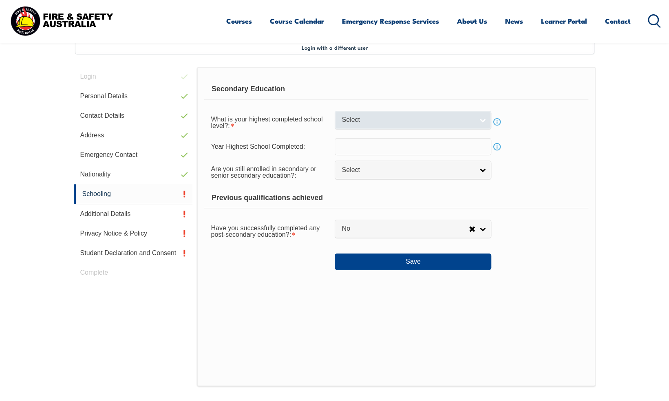
click at [483, 117] on link "Select" at bounding box center [413, 120] width 157 height 18
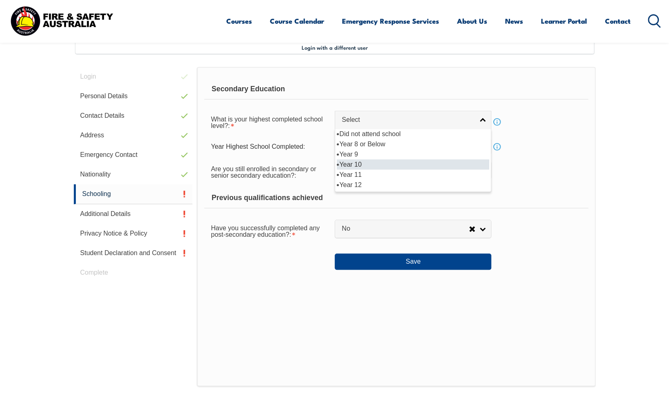
click at [361, 162] on li "Year 10" at bounding box center [413, 164] width 153 height 10
select select "10"
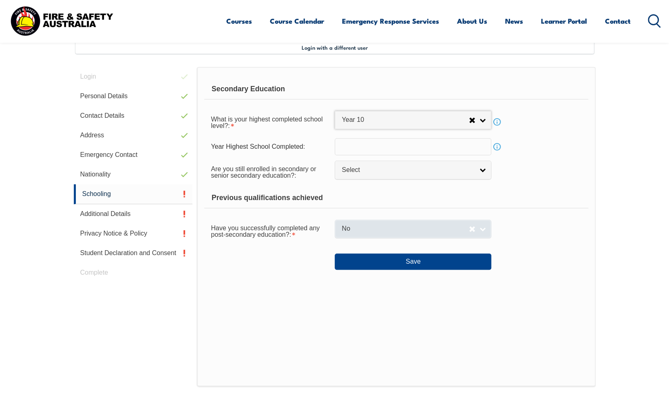
click at [484, 226] on link "No" at bounding box center [413, 229] width 157 height 18
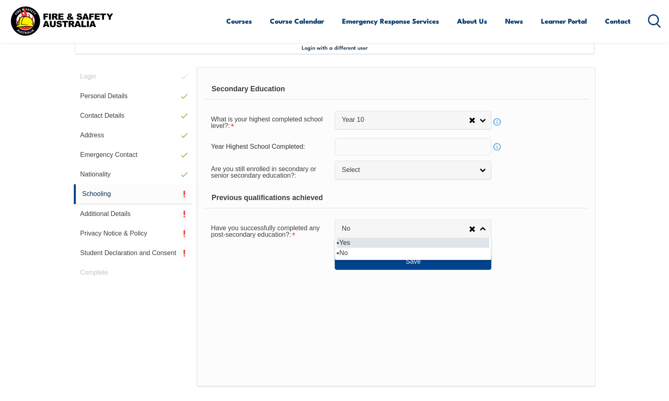
click at [374, 239] on li "Yes" at bounding box center [413, 243] width 153 height 10
select select "true"
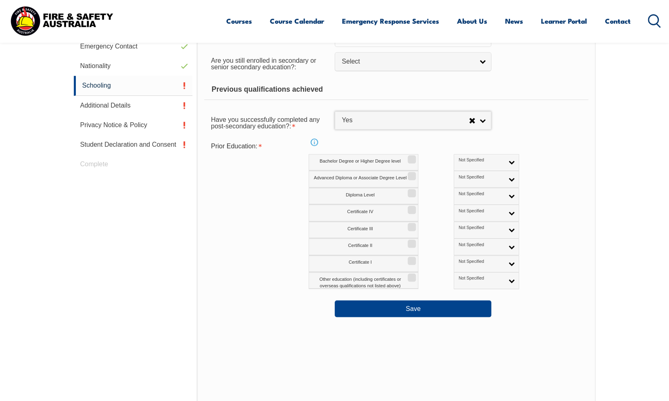
scroll to position [331, 0]
click at [356, 259] on label "Certificate I" at bounding box center [364, 263] width 110 height 17
click at [408, 258] on input "Certificate I" at bounding box center [410, 257] width 5 height 1
checkbox input "true"
click at [352, 242] on label "Certificate II" at bounding box center [364, 246] width 110 height 17
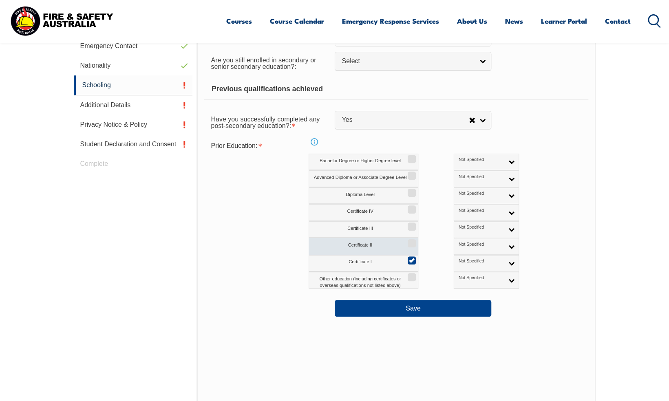
click at [408, 241] on input "Certificate II" at bounding box center [410, 240] width 5 height 1
checkbox input "true"
click at [386, 258] on label "Certificate I" at bounding box center [364, 263] width 110 height 17
click at [408, 258] on input "Certificate I" at bounding box center [410, 257] width 5 height 1
checkbox input "false"
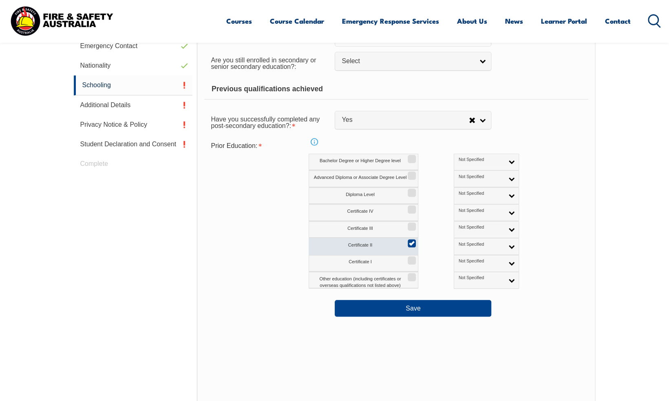
click at [369, 245] on label "Certificate II" at bounding box center [364, 246] width 110 height 17
click at [408, 241] on input "Certificate II" at bounding box center [410, 240] width 5 height 1
checkbox input "false"
click at [365, 228] on label "Certificate III" at bounding box center [364, 229] width 110 height 17
click at [408, 224] on input "Certificate III" at bounding box center [410, 223] width 5 height 1
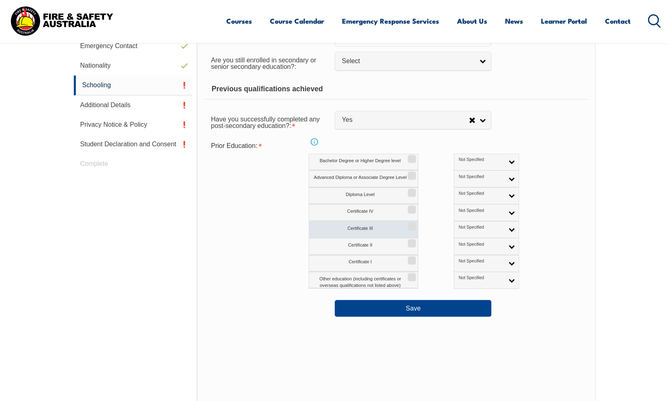
checkbox input "true"
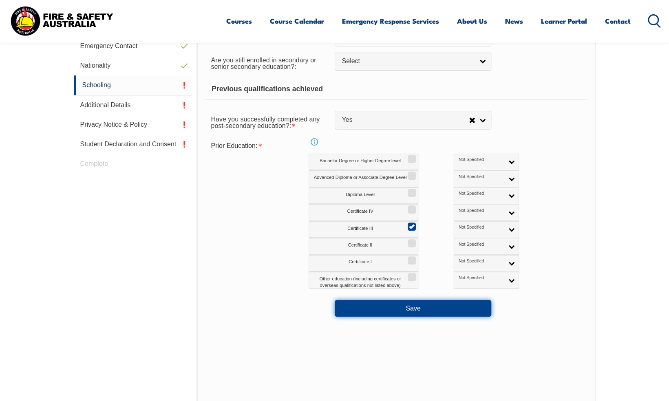
click at [412, 307] on button "Save" at bounding box center [413, 308] width 157 height 16
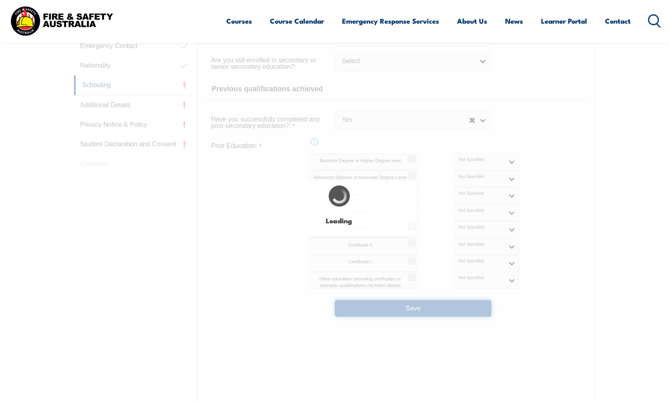
select select
select select "true"
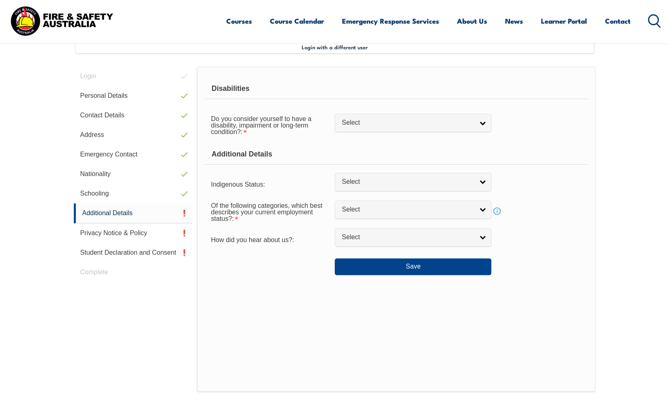
scroll to position [222, 0]
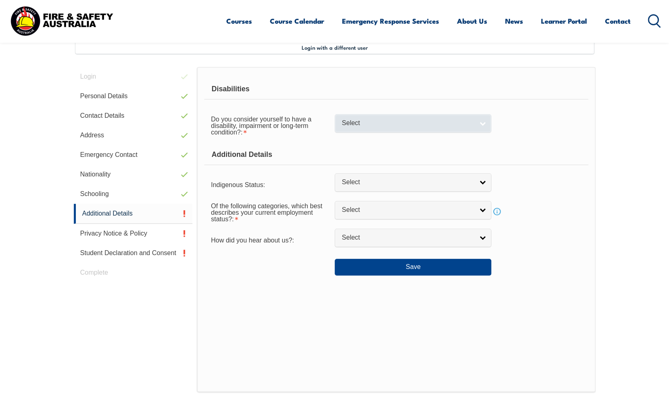
click at [482, 122] on link "Select" at bounding box center [413, 123] width 157 height 18
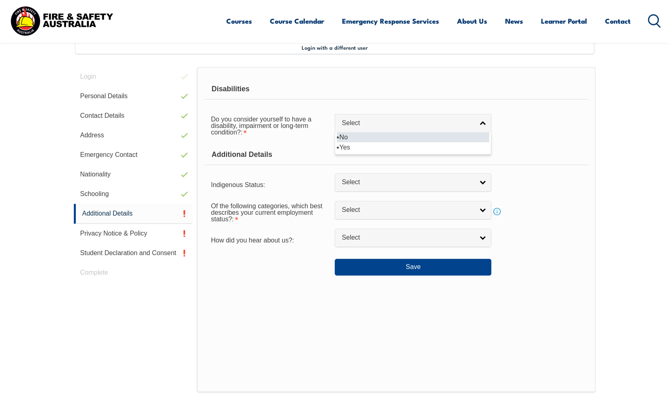
click at [356, 137] on li "No" at bounding box center [413, 137] width 153 height 10
select select "false"
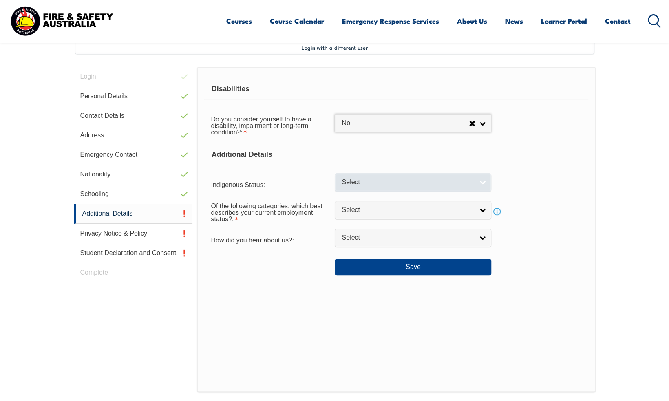
click at [478, 183] on link "Select" at bounding box center [413, 182] width 157 height 18
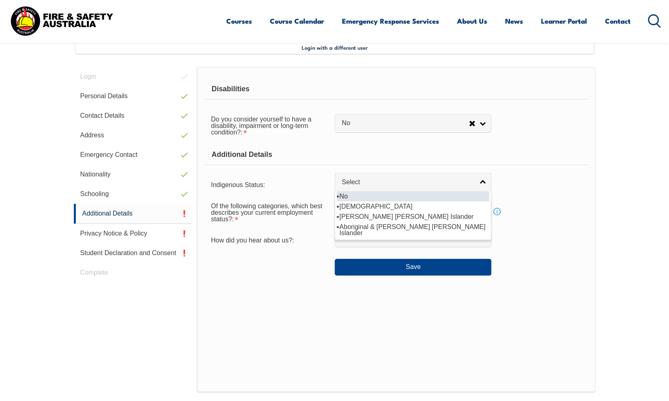
click at [347, 193] on li "No" at bounding box center [413, 196] width 153 height 10
select select "4"
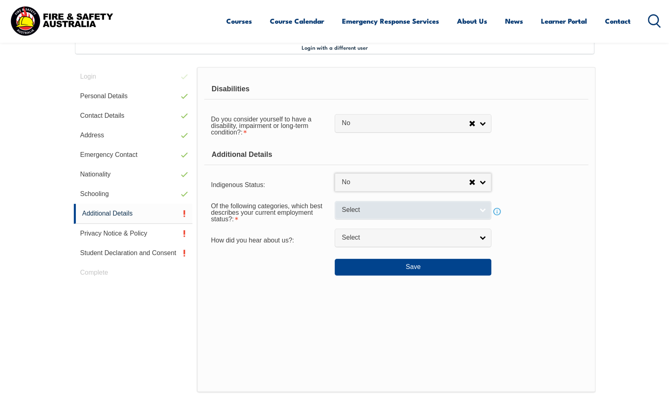
click at [479, 208] on link "Select" at bounding box center [413, 210] width 157 height 18
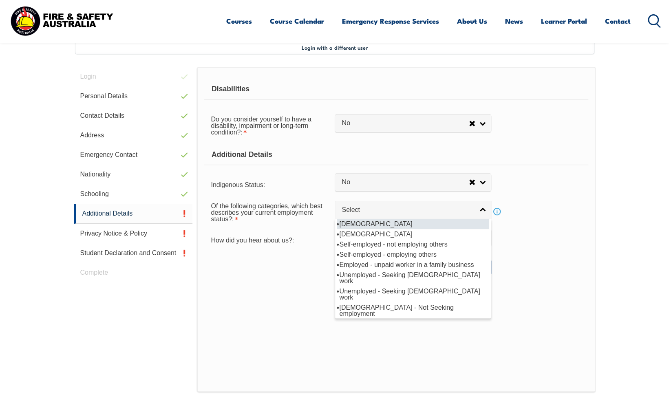
click at [359, 223] on li "[DEMOGRAPHIC_DATA]" at bounding box center [413, 224] width 153 height 10
select select "1"
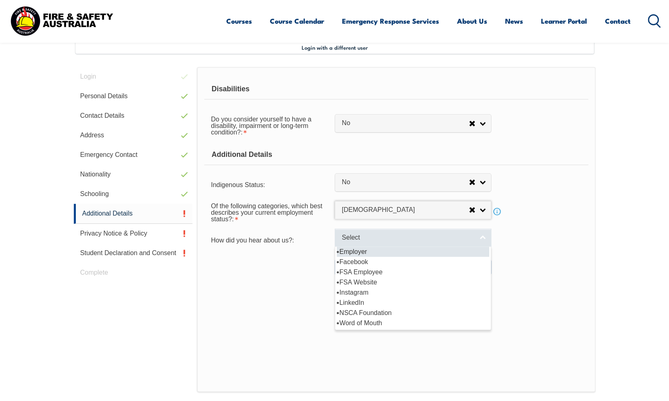
click at [487, 237] on link "Select" at bounding box center [413, 238] width 157 height 18
click at [364, 250] on li "Employer" at bounding box center [413, 252] width 153 height 10
select select "8019"
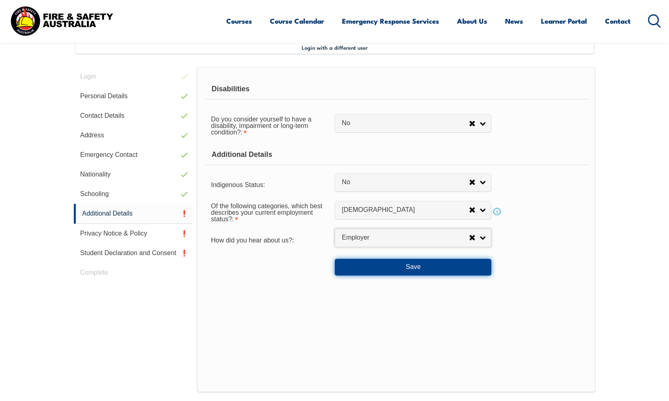
click at [427, 268] on button "Save" at bounding box center [413, 267] width 157 height 16
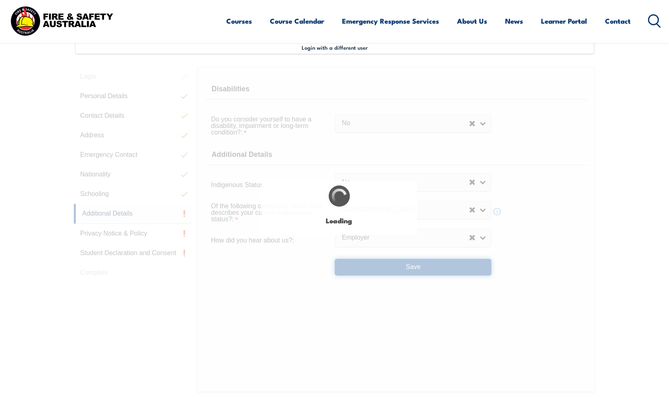
select select "false"
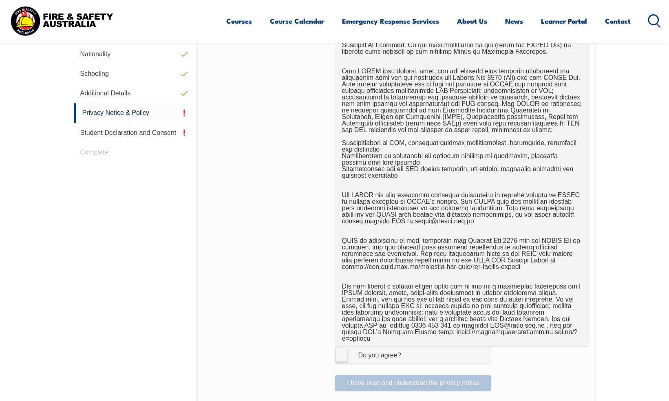
scroll to position [440, 0]
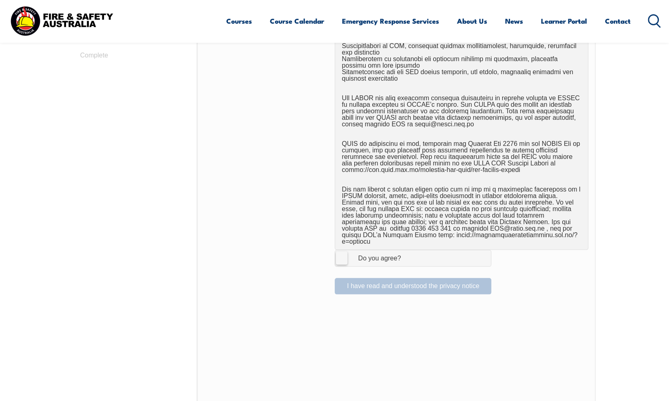
click at [341, 250] on label "I Agree Do you agree?" at bounding box center [413, 258] width 157 height 16
click at [407, 250] on input "I Agree Do you agree?" at bounding box center [414, 257] width 14 height 15
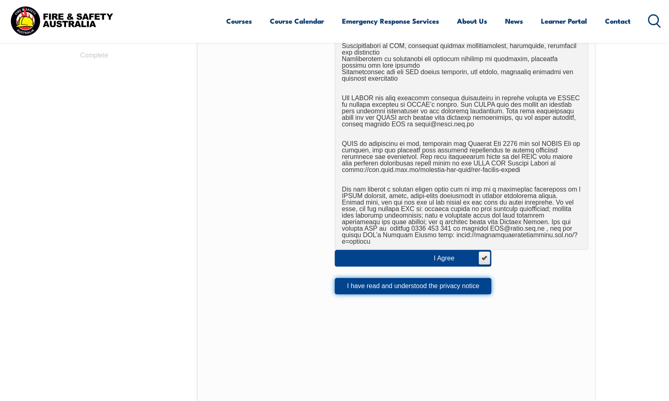
click at [395, 278] on button "I have read and understood the privacy notice" at bounding box center [413, 286] width 157 height 16
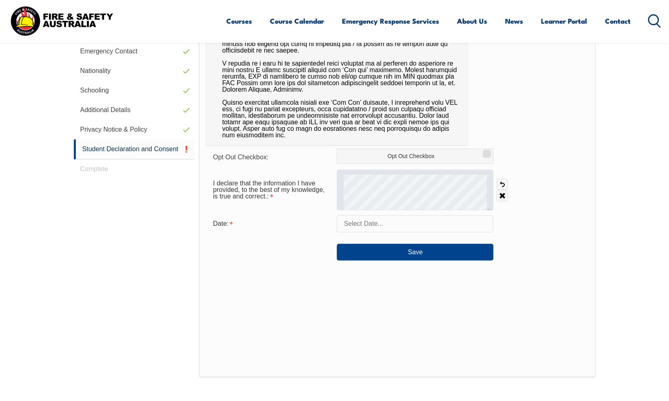
scroll to position [326, 0]
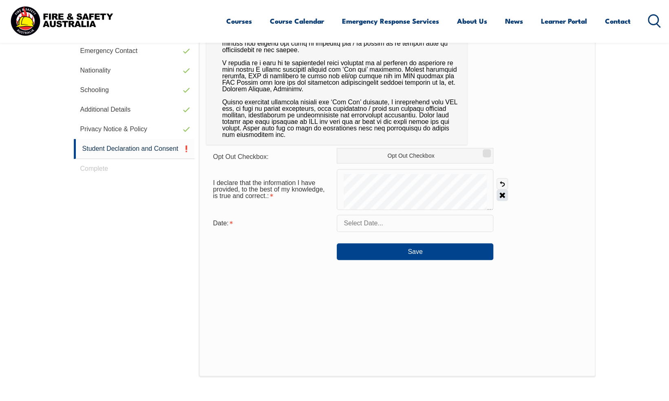
click at [501, 194] on link "Clear" at bounding box center [502, 195] width 11 height 11
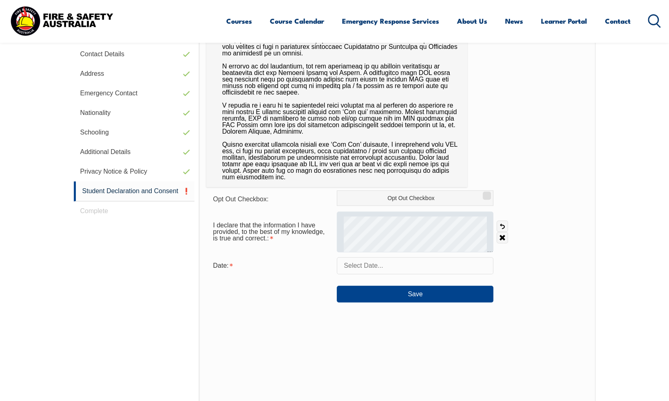
scroll to position [283, 0]
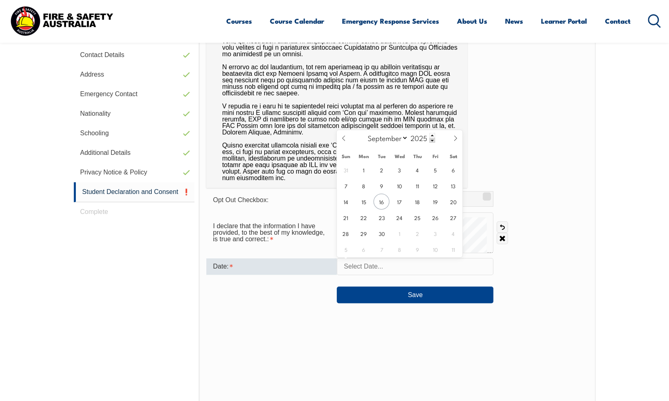
click at [391, 270] on input "text" at bounding box center [415, 266] width 157 height 17
click at [384, 201] on span "16" at bounding box center [382, 202] width 16 height 16
type input "[DATE]"
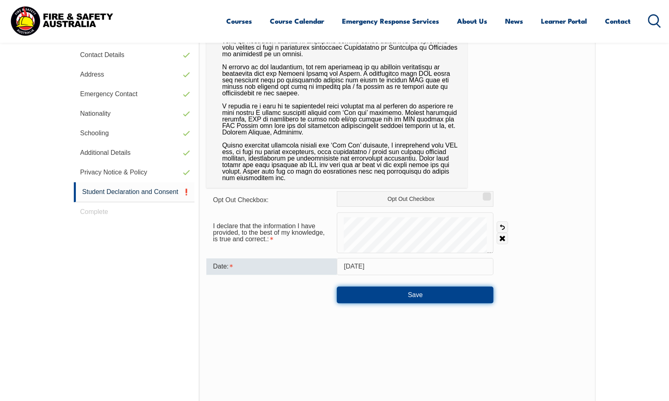
click at [422, 295] on button "Save" at bounding box center [415, 295] width 157 height 16
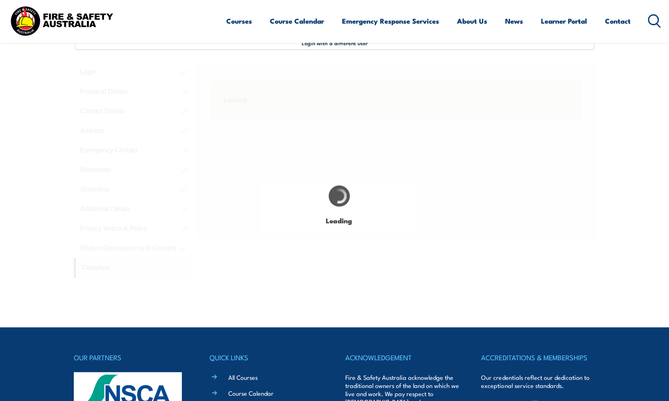
scroll to position [222, 0]
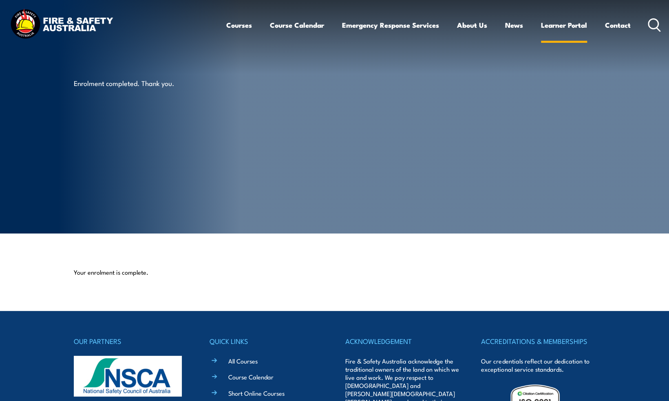
click at [577, 23] on link "Learner Portal" at bounding box center [564, 25] width 46 height 22
